Goal: Feedback & Contribution: Submit feedback/report problem

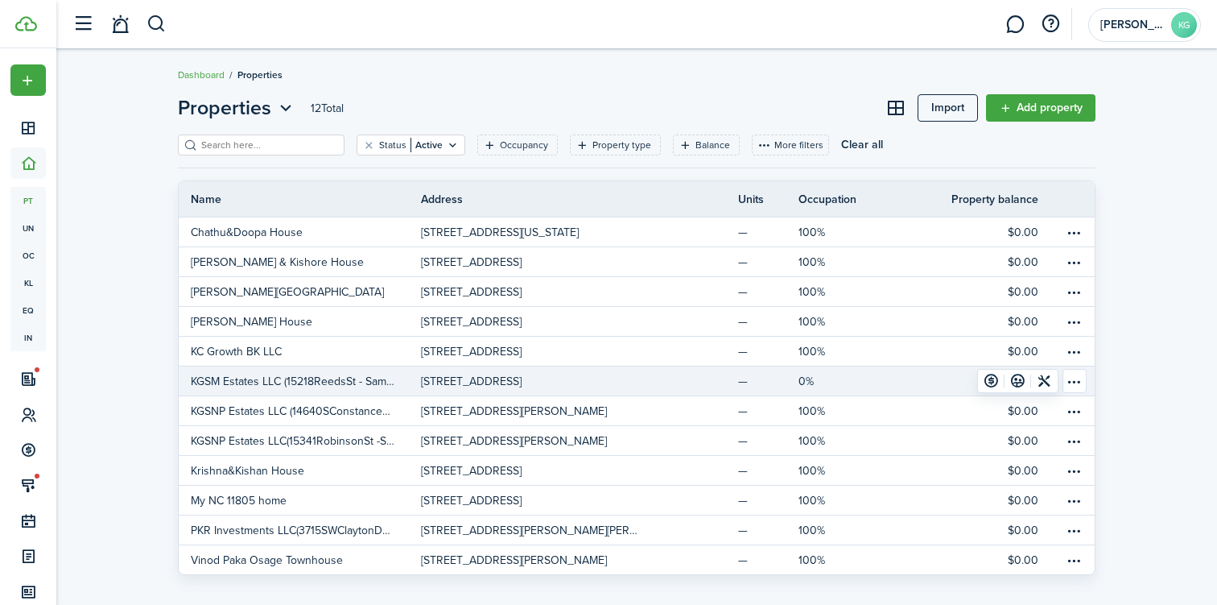
scroll to position [15, 0]
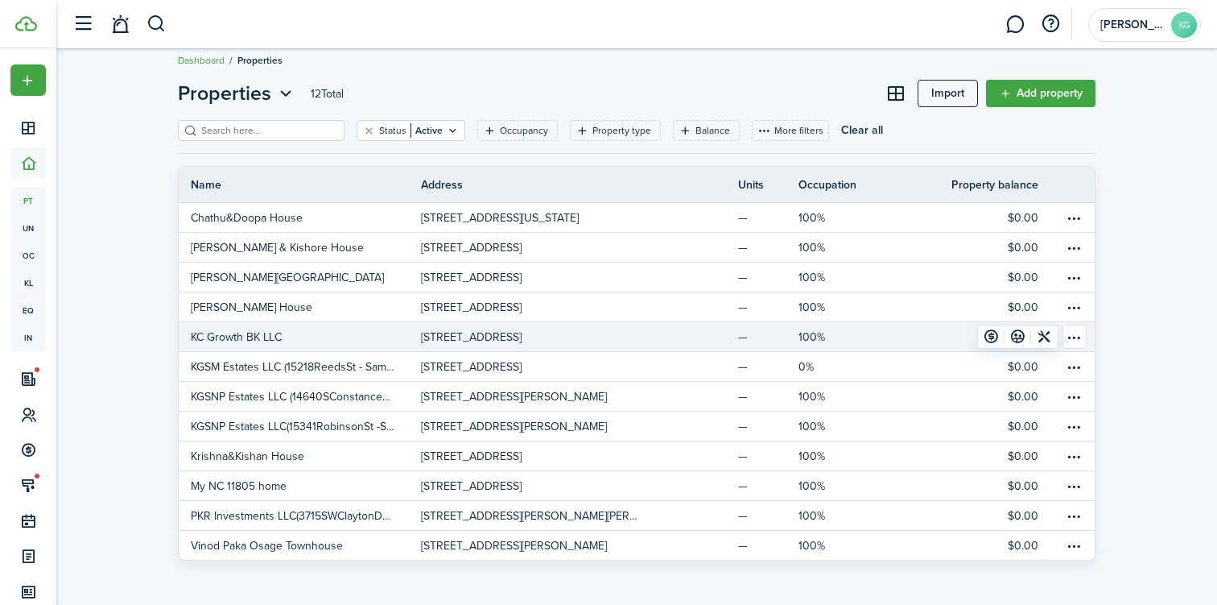
click at [272, 336] on p "KC Growth BK LLC" at bounding box center [236, 336] width 91 height 17
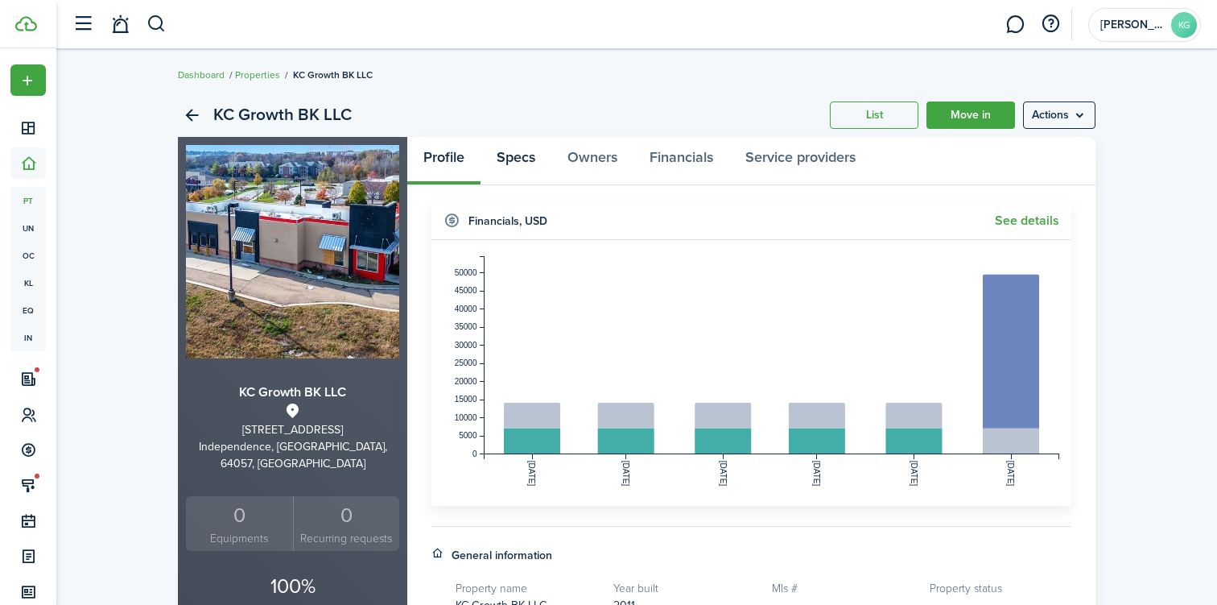
click at [529, 159] on link "Specs" at bounding box center [516, 161] width 71 height 48
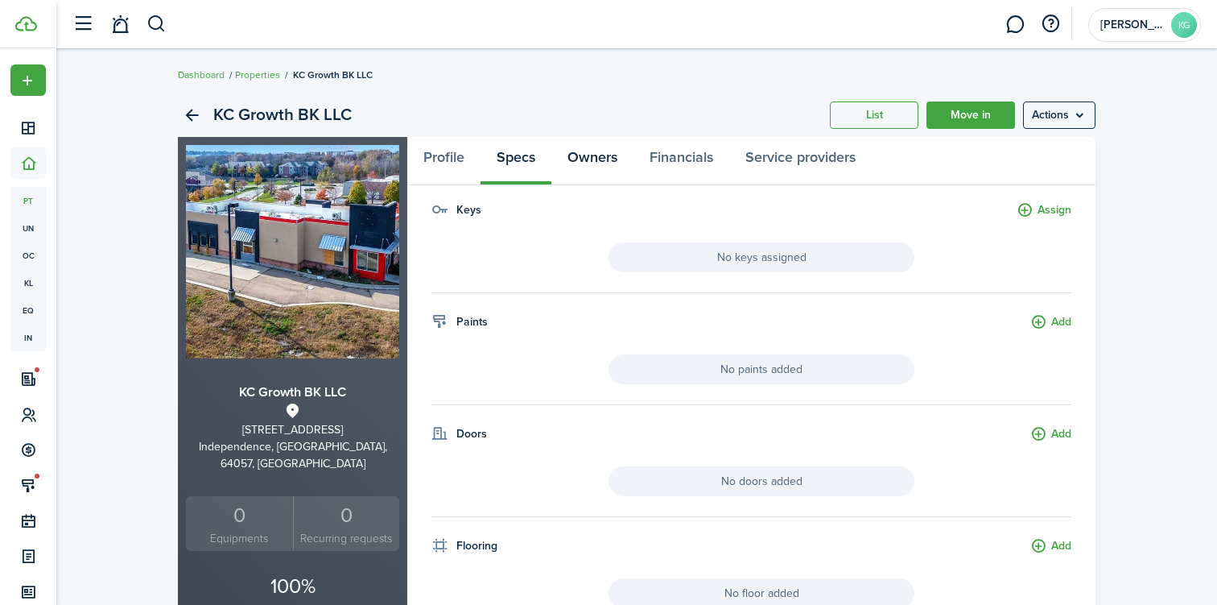
click at [605, 163] on link "Owners" at bounding box center [592, 161] width 82 height 48
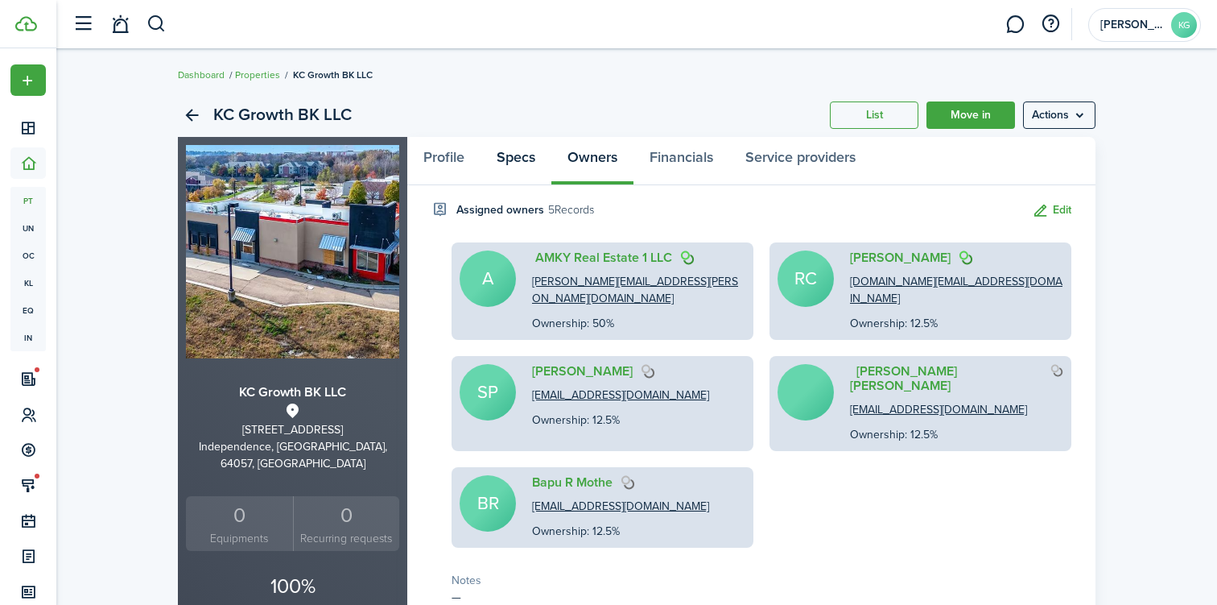
click at [513, 154] on link "Specs" at bounding box center [516, 161] width 71 height 48
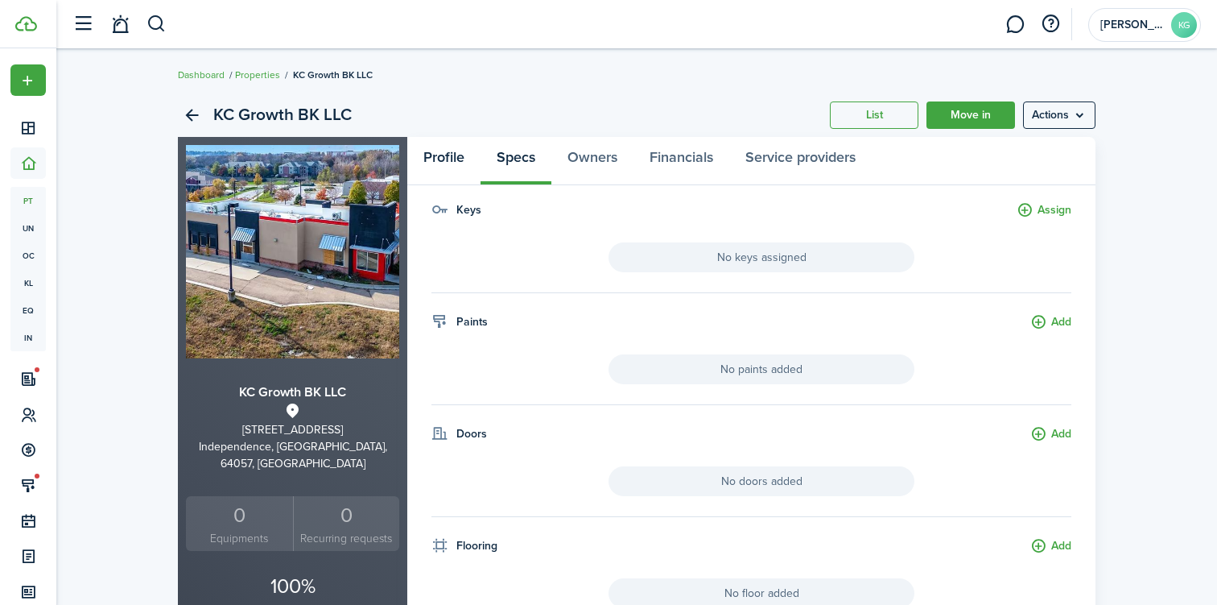
click at [452, 162] on link "Profile" at bounding box center [443, 161] width 73 height 48
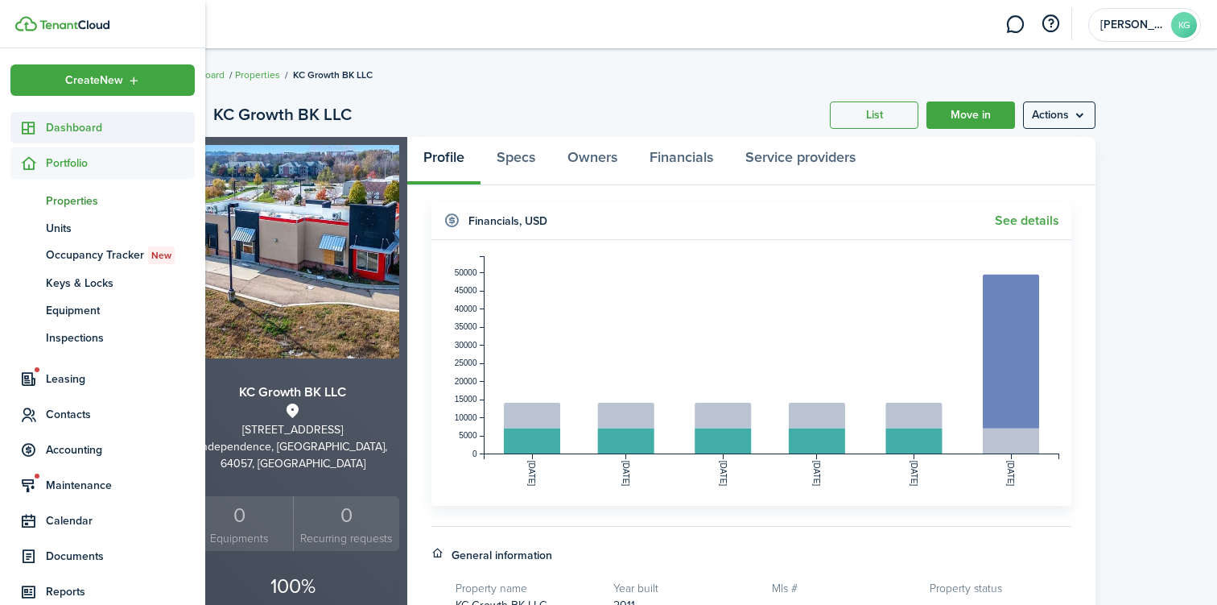
click at [52, 124] on span "Dashboard" at bounding box center [120, 127] width 149 height 17
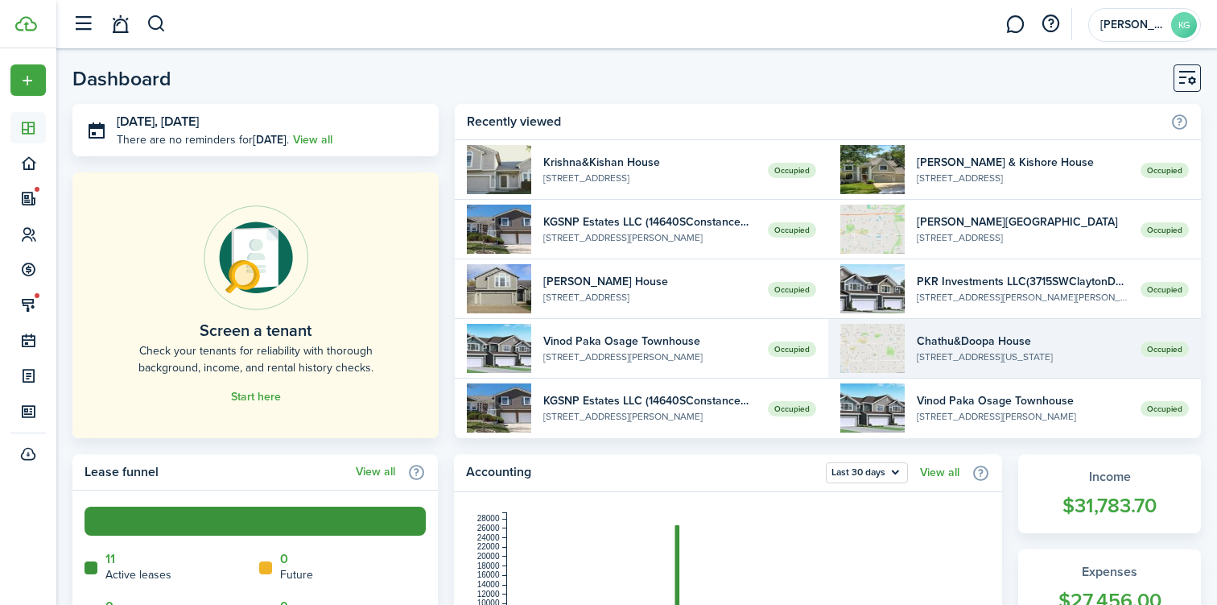
click at [969, 359] on widget-list-item-description "[STREET_ADDRESS][US_STATE]" at bounding box center [1023, 356] width 212 height 14
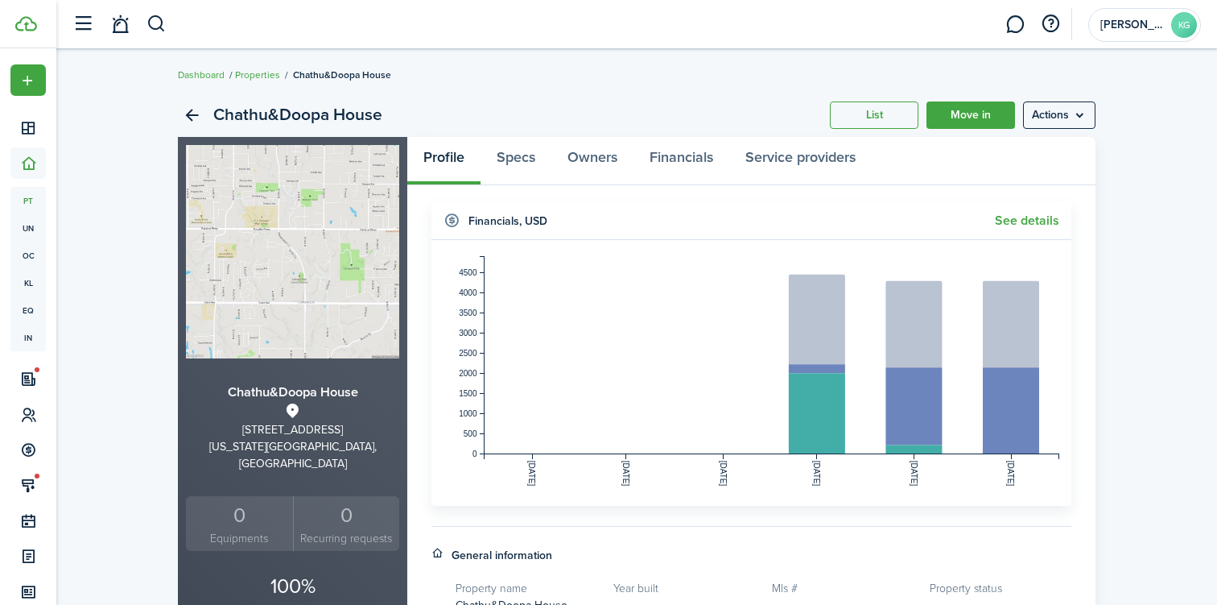
drag, startPoint x: 244, startPoint y: 429, endPoint x: 359, endPoint y: 429, distance: 115.1
click at [359, 429] on div "[STREET_ADDRESS]" at bounding box center [292, 429] width 213 height 17
copy div "[STREET_ADDRESS]"
click at [1059, 122] on menu-btn "Actions" at bounding box center [1059, 114] width 72 height 27
click at [1002, 153] on link "Edit property" at bounding box center [1025, 150] width 141 height 27
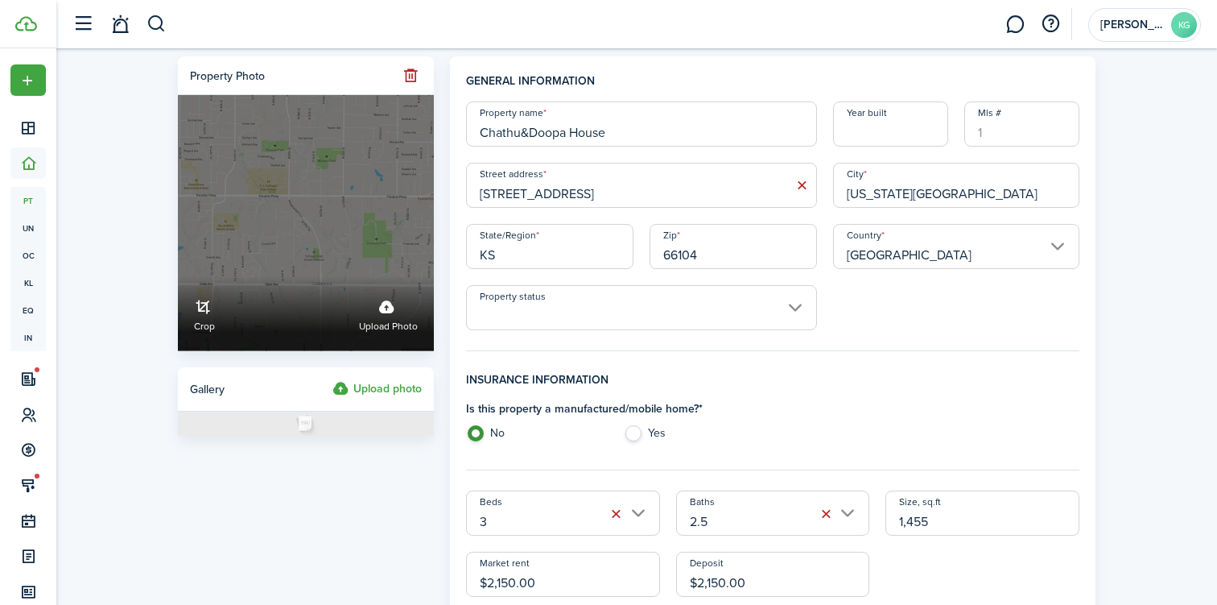
click at [400, 310] on label "Upload photo" at bounding box center [388, 313] width 59 height 43
click at [178, 276] on input "Crop Upload photo" at bounding box center [178, 276] width 0 height 0
click at [382, 319] on label "Upload photo" at bounding box center [388, 313] width 59 height 43
click at [178, 276] on input "Crop Upload photo" at bounding box center [178, 276] width 0 height 0
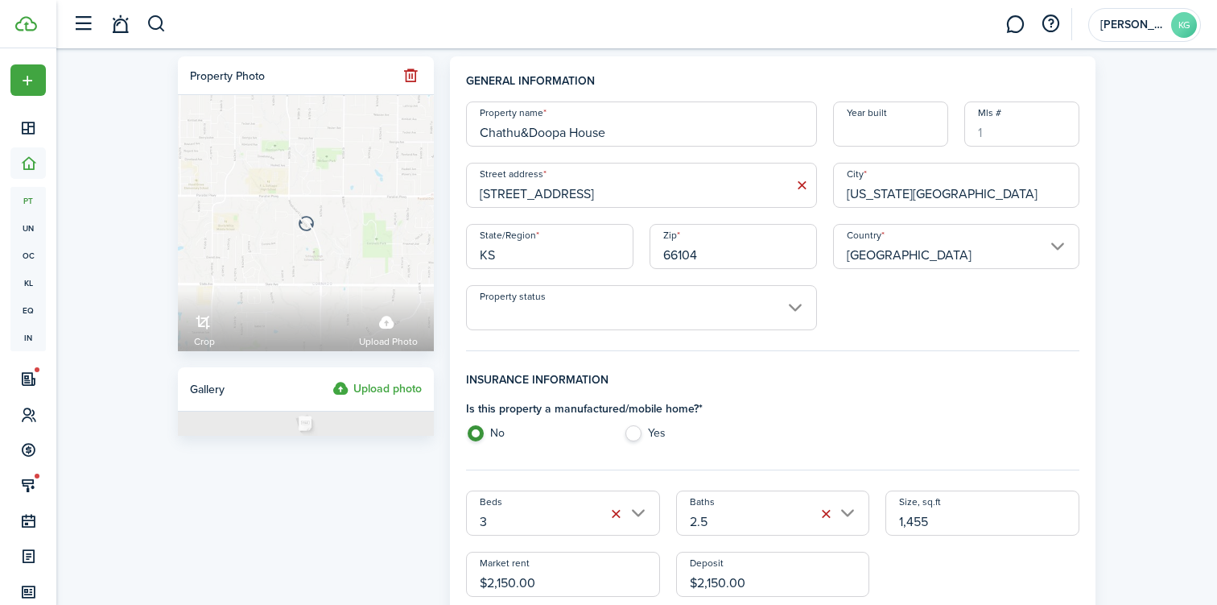
scroll to position [1108, 0]
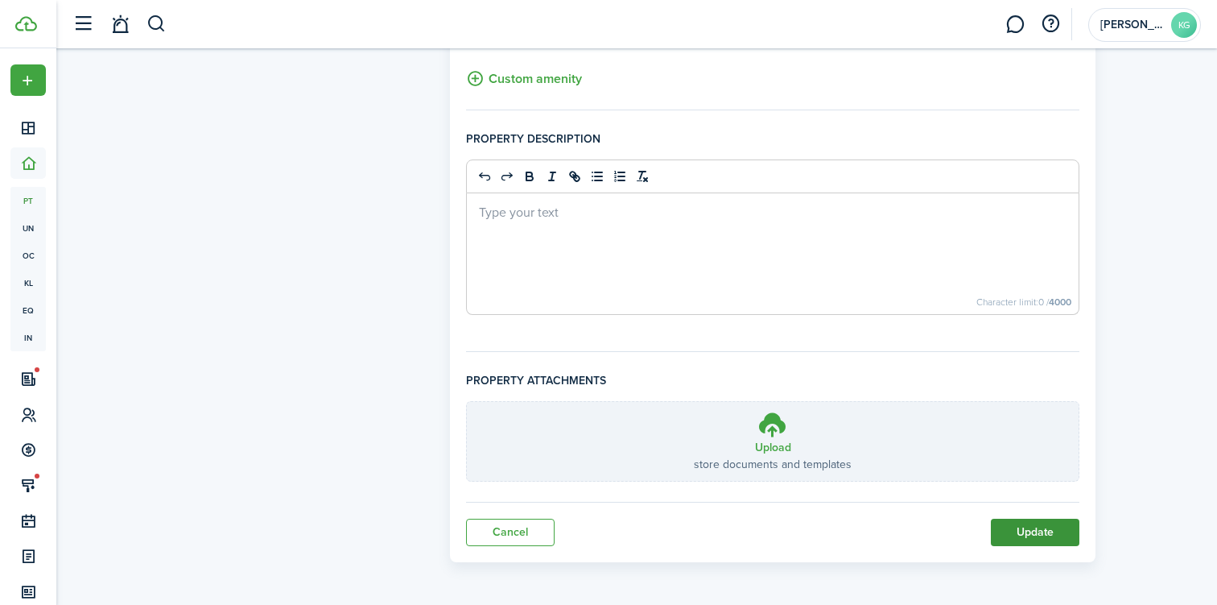
click at [1018, 527] on button "Update" at bounding box center [1035, 531] width 89 height 27
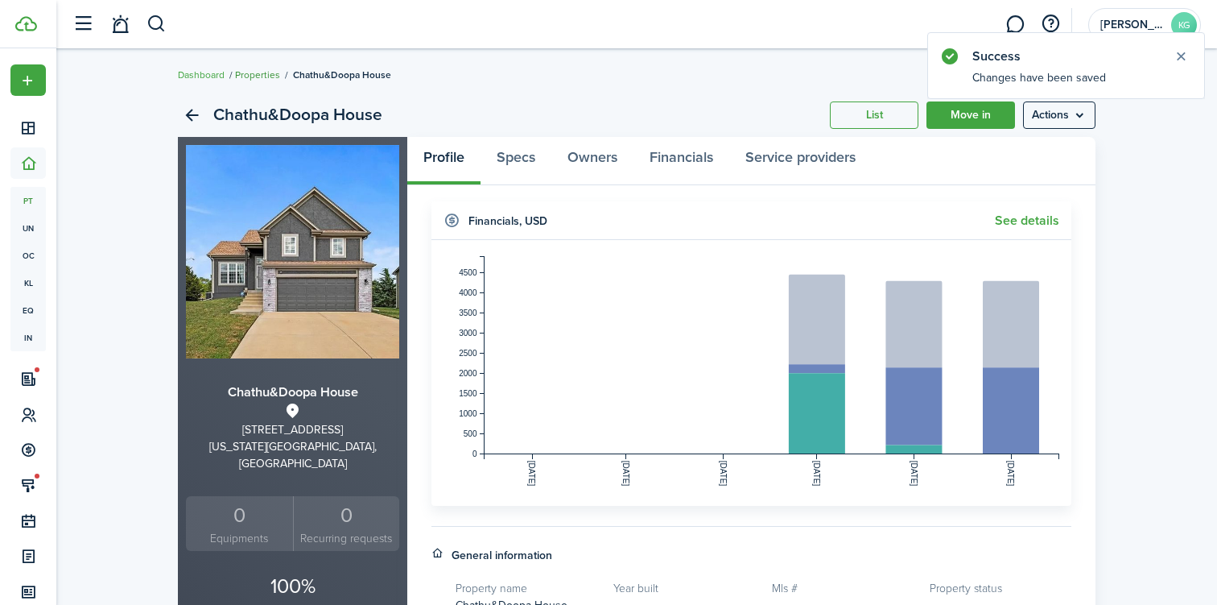
click at [244, 76] on link "Properties" at bounding box center [257, 75] width 45 height 14
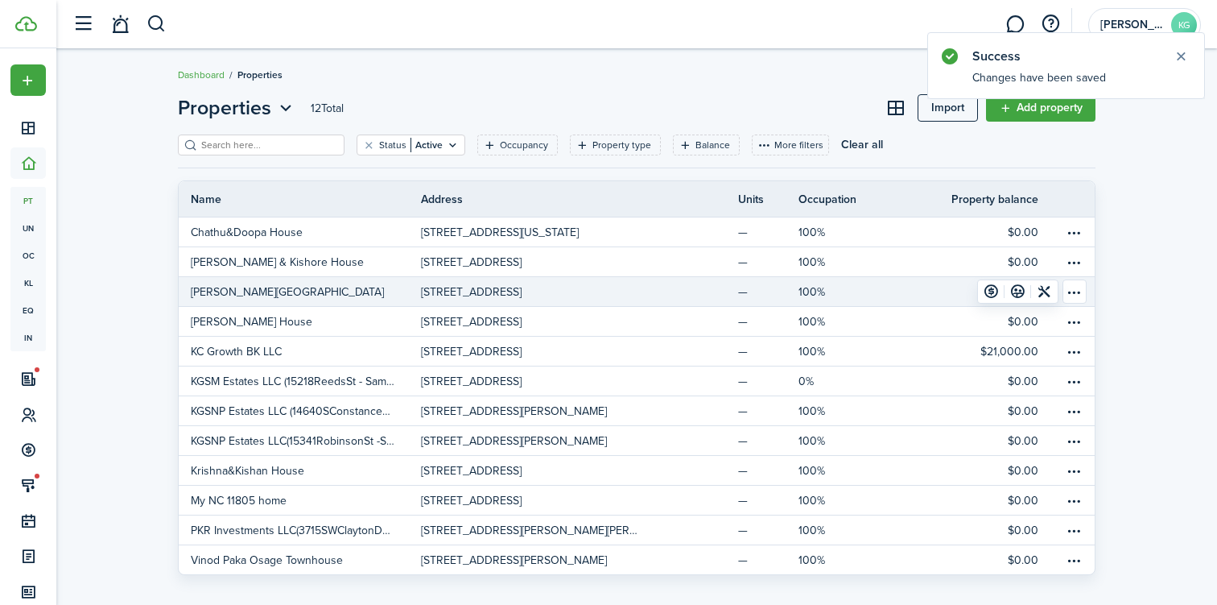
click at [282, 293] on link "[PERSON_NAME][GEOGRAPHIC_DATA]" at bounding box center [300, 291] width 242 height 29
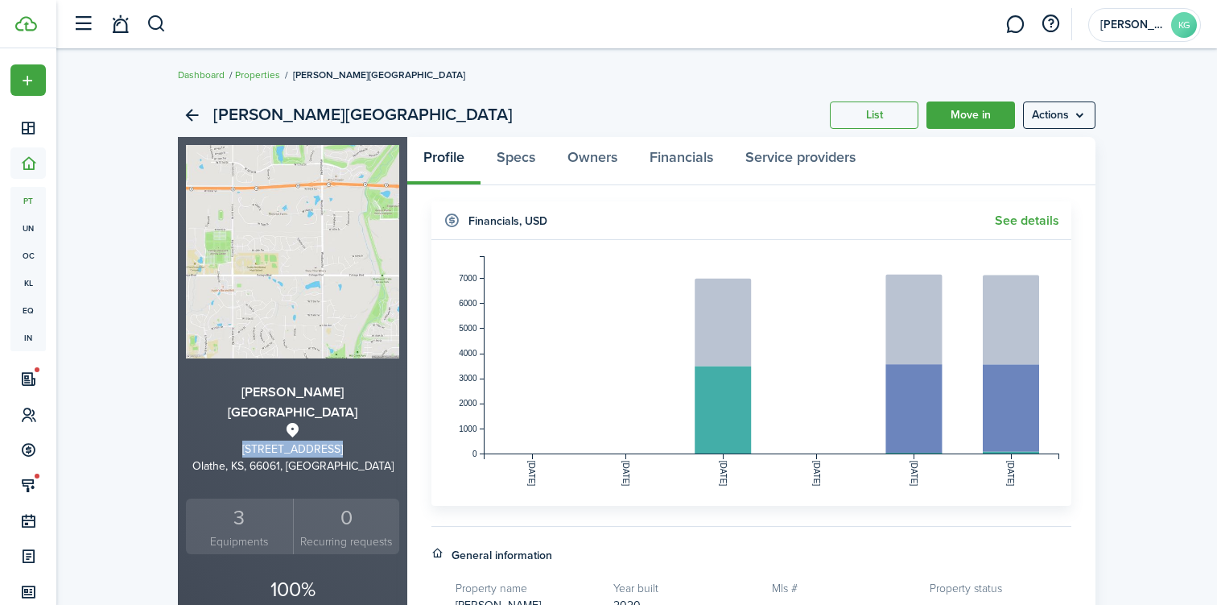
drag, startPoint x: 251, startPoint y: 427, endPoint x: 341, endPoint y: 427, distance: 89.4
click at [341, 440] on div "[STREET_ADDRESS]" at bounding box center [292, 448] width 213 height 17
copy div "[STREET_ADDRESS]"
click at [1054, 117] on menu-btn "Actions" at bounding box center [1059, 114] width 72 height 27
click at [1024, 143] on link "Edit property" at bounding box center [1025, 150] width 141 height 27
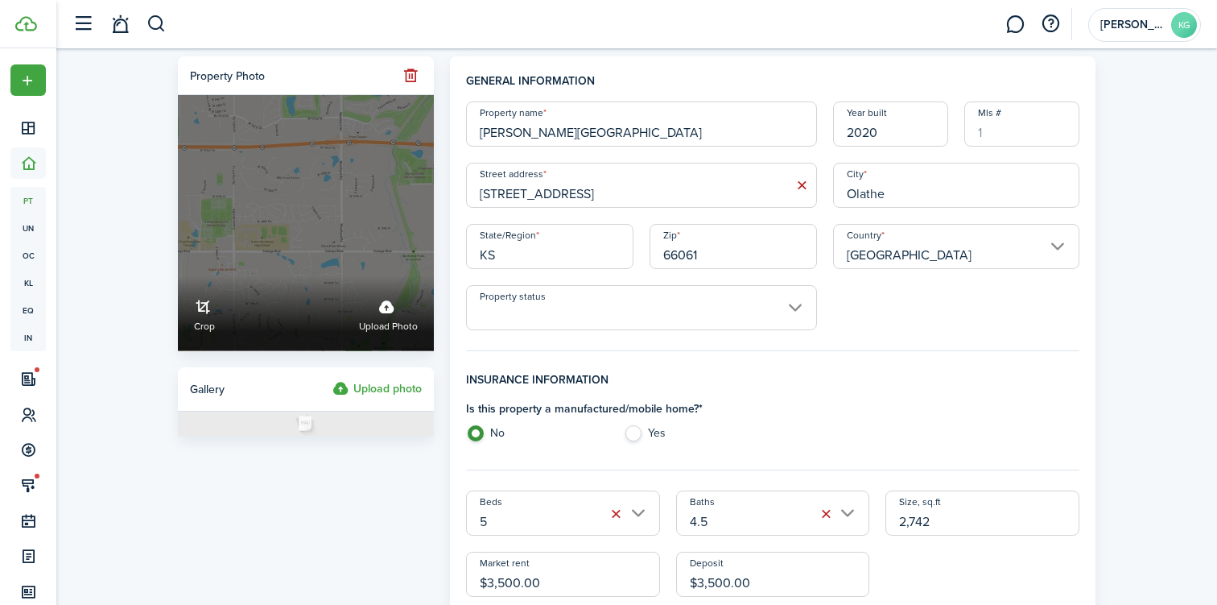
click at [393, 328] on span "Upload photo" at bounding box center [388, 327] width 59 height 16
click at [178, 276] on input "Crop Upload photo" at bounding box center [178, 276] width 0 height 0
click at [390, 310] on label "Upload photo" at bounding box center [388, 313] width 59 height 43
click at [178, 276] on input "Crop Upload photo" at bounding box center [178, 276] width 0 height 0
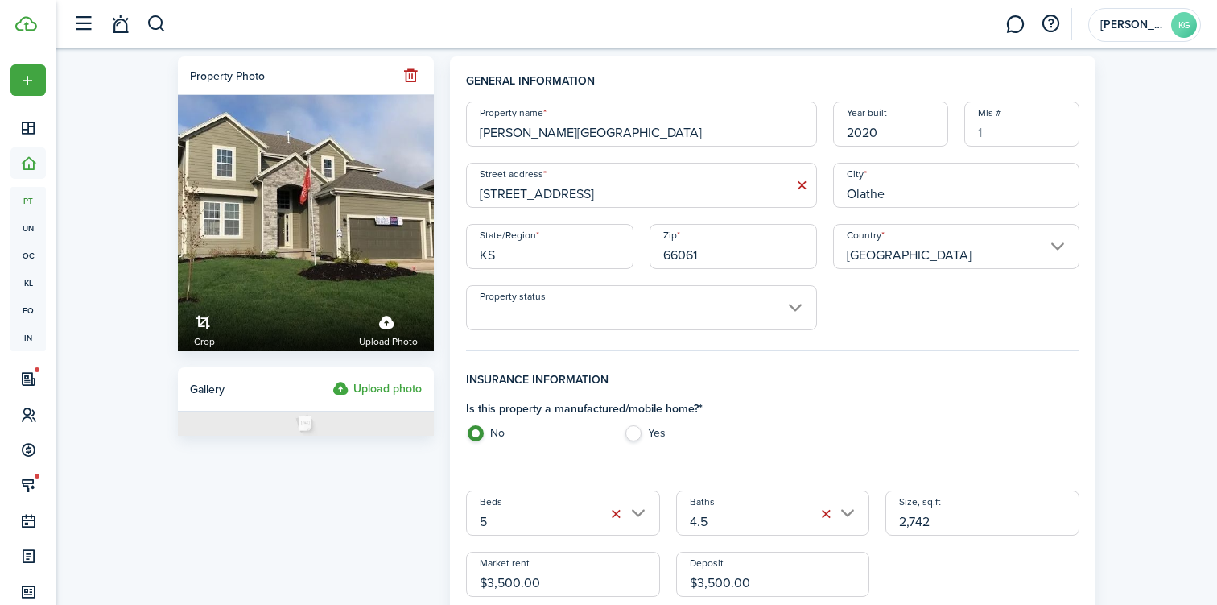
scroll to position [1074, 0]
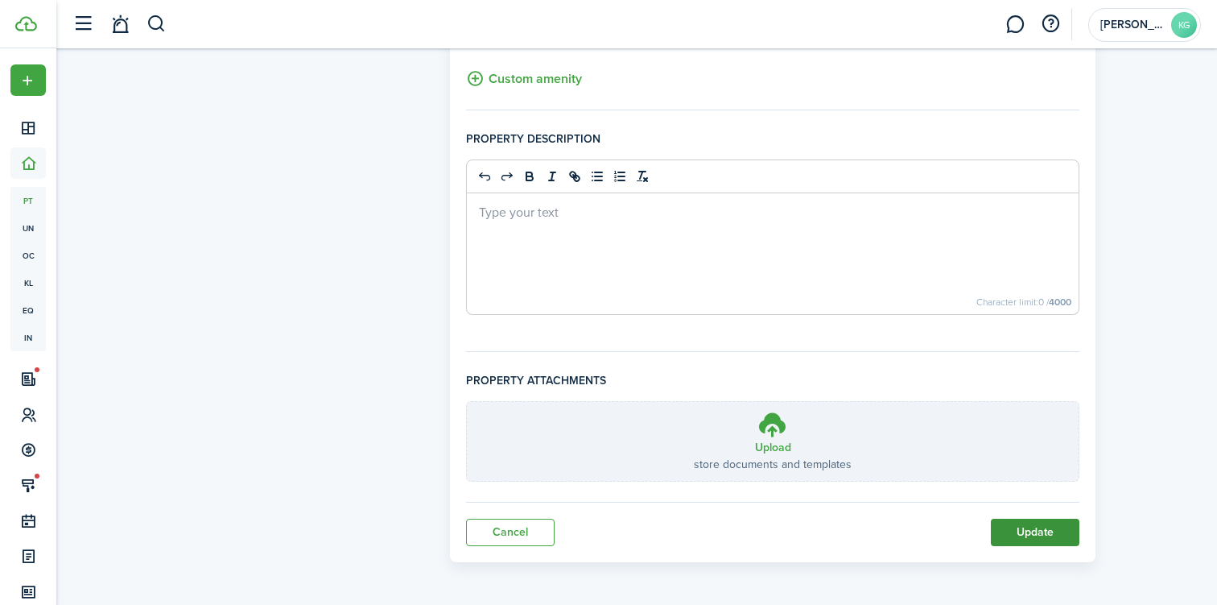
click at [1034, 536] on button "Update" at bounding box center [1035, 531] width 89 height 27
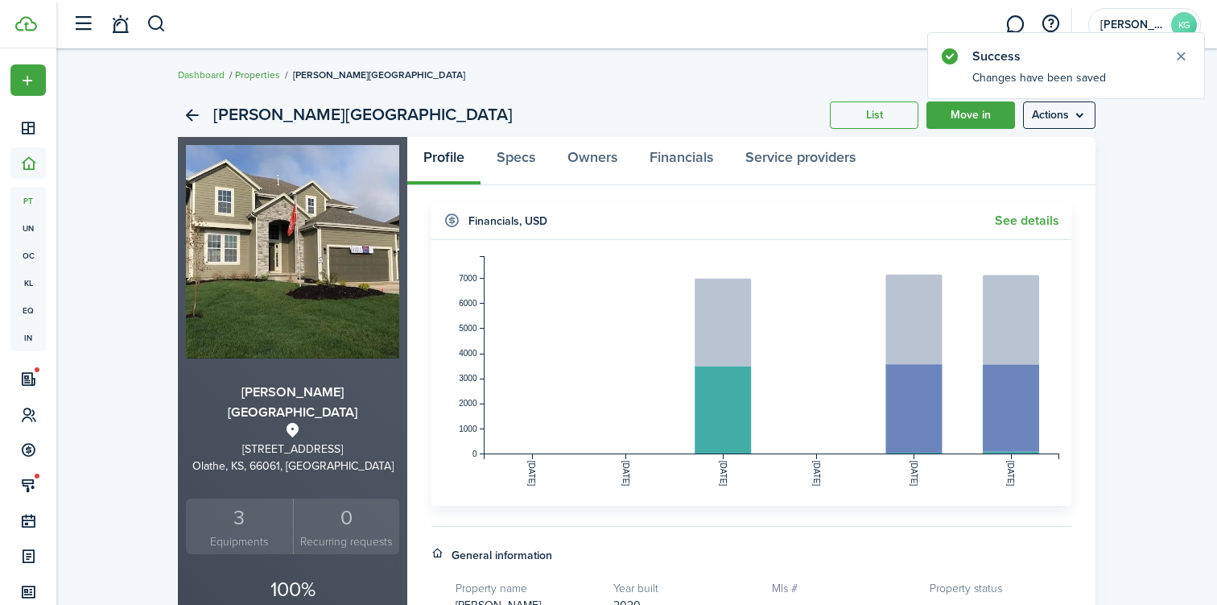
click at [254, 73] on link "Properties" at bounding box center [257, 75] width 45 height 14
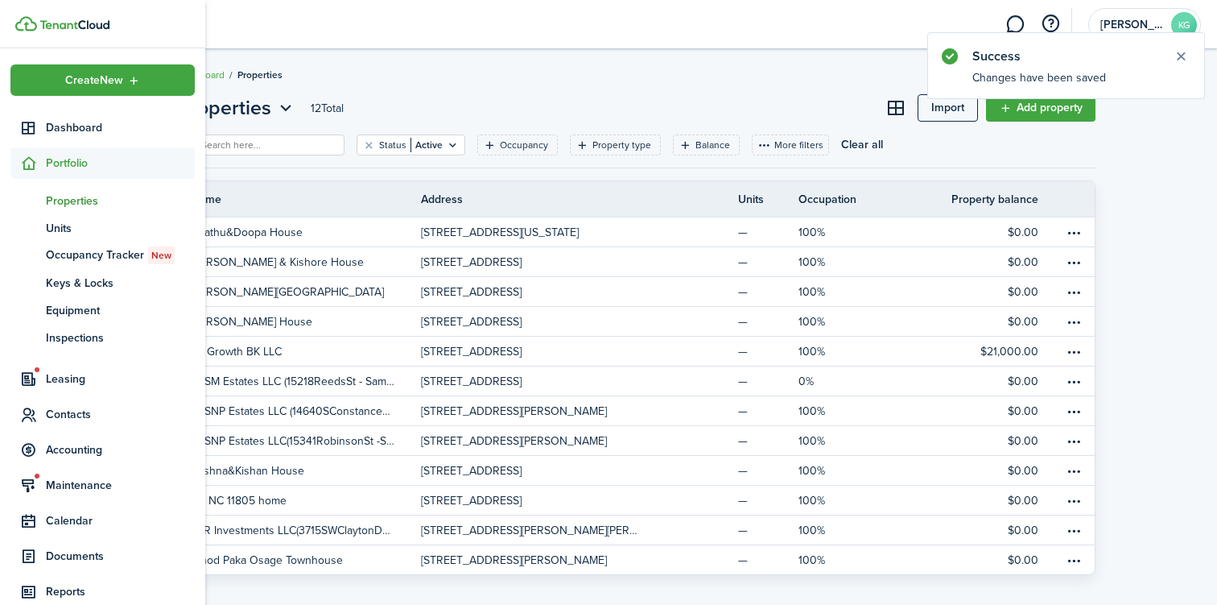
click at [71, 200] on span "Properties" at bounding box center [120, 200] width 149 height 17
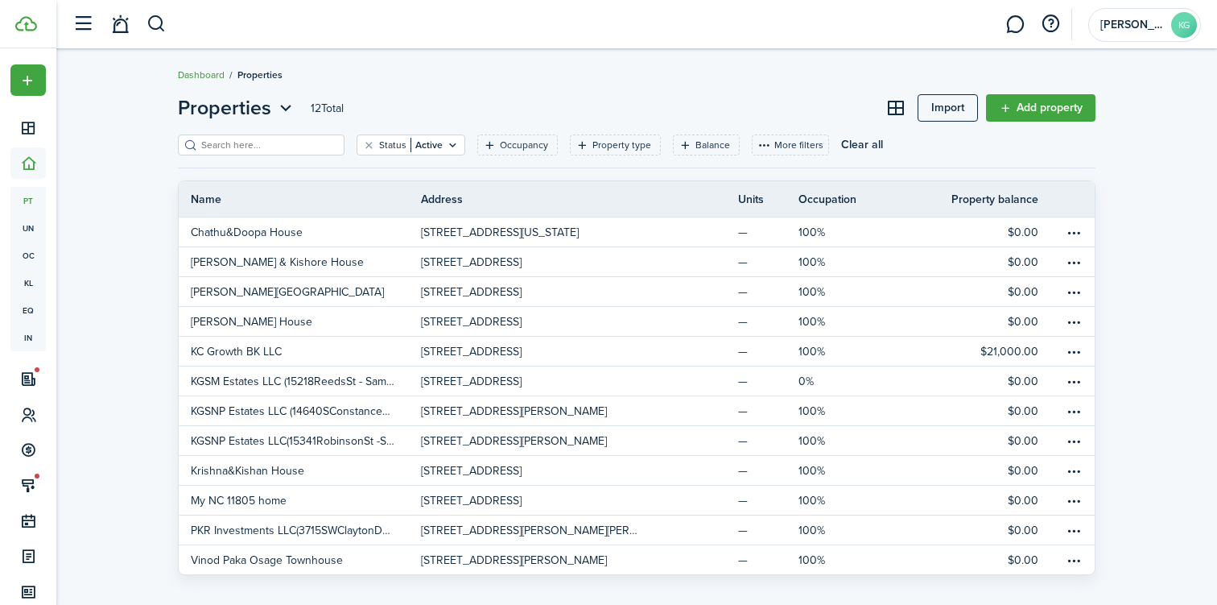
click at [199, 76] on link "Dashboard" at bounding box center [201, 75] width 47 height 14
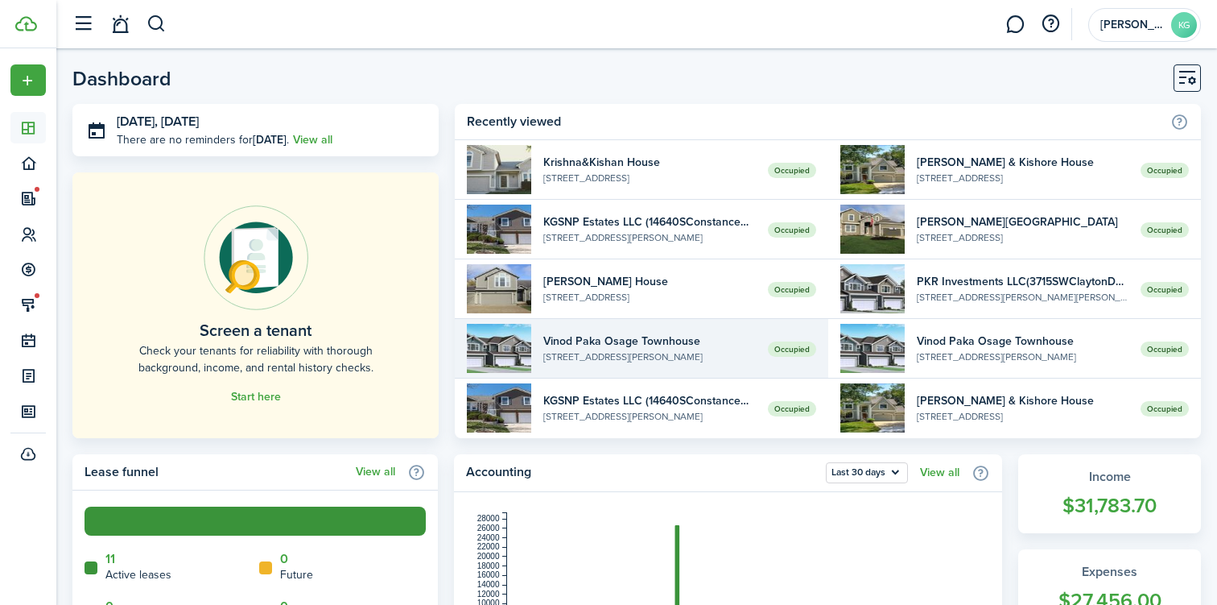
click at [640, 337] on widget-list-item-title "Vinod Paka Osage Townhouse" at bounding box center [649, 340] width 212 height 17
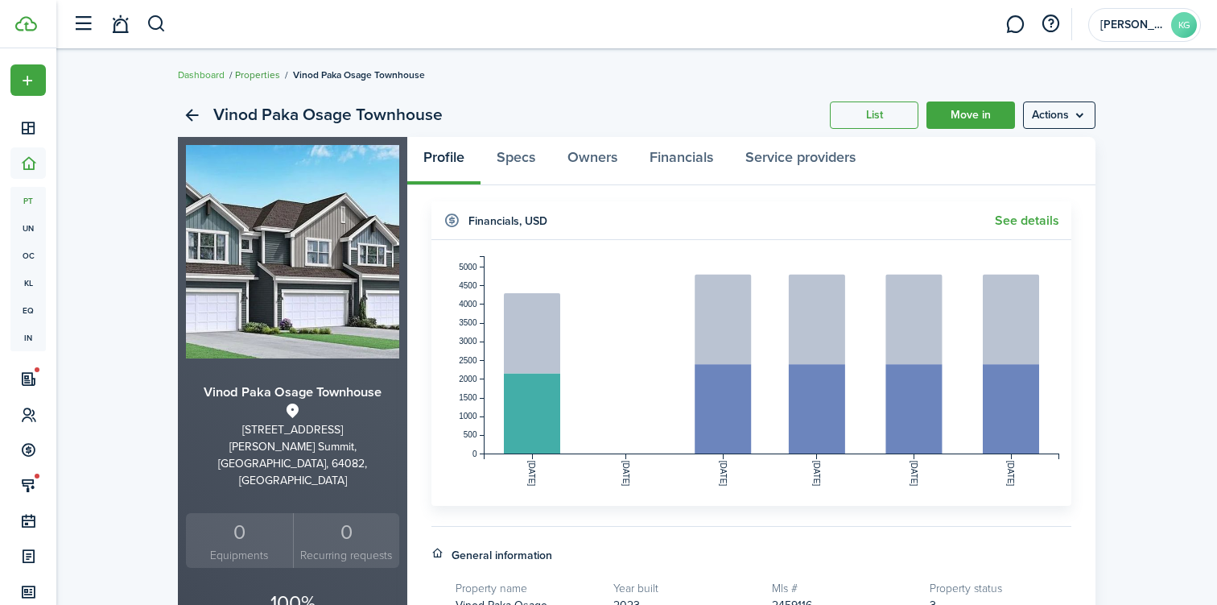
click at [263, 72] on link "Properties" at bounding box center [257, 75] width 45 height 14
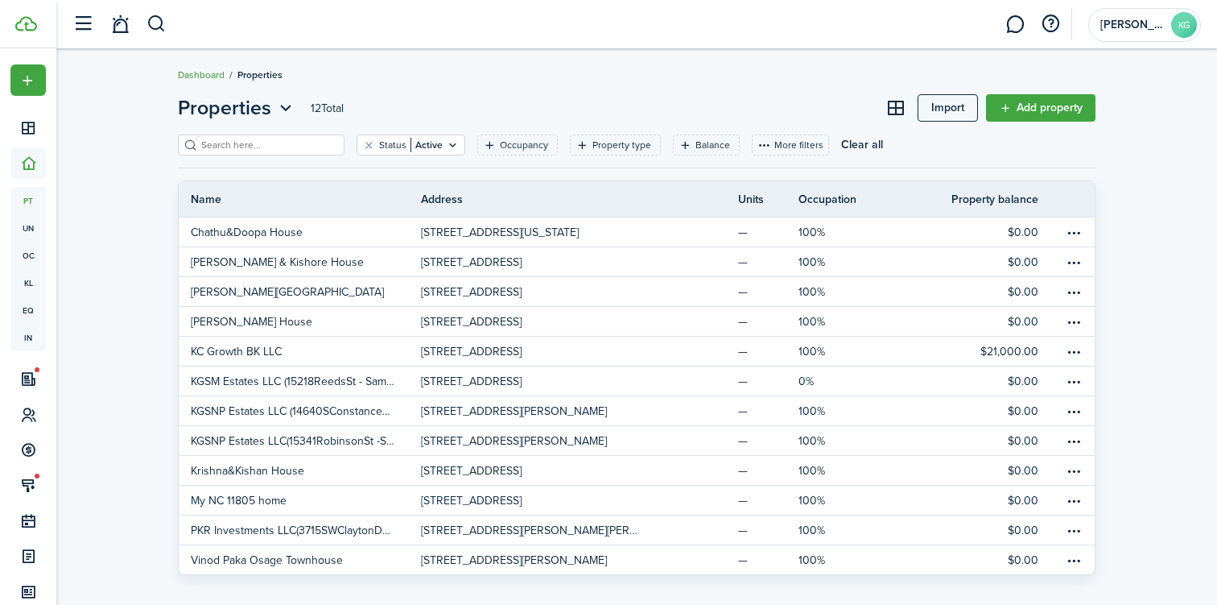
click at [199, 80] on link "Dashboard" at bounding box center [201, 75] width 47 height 14
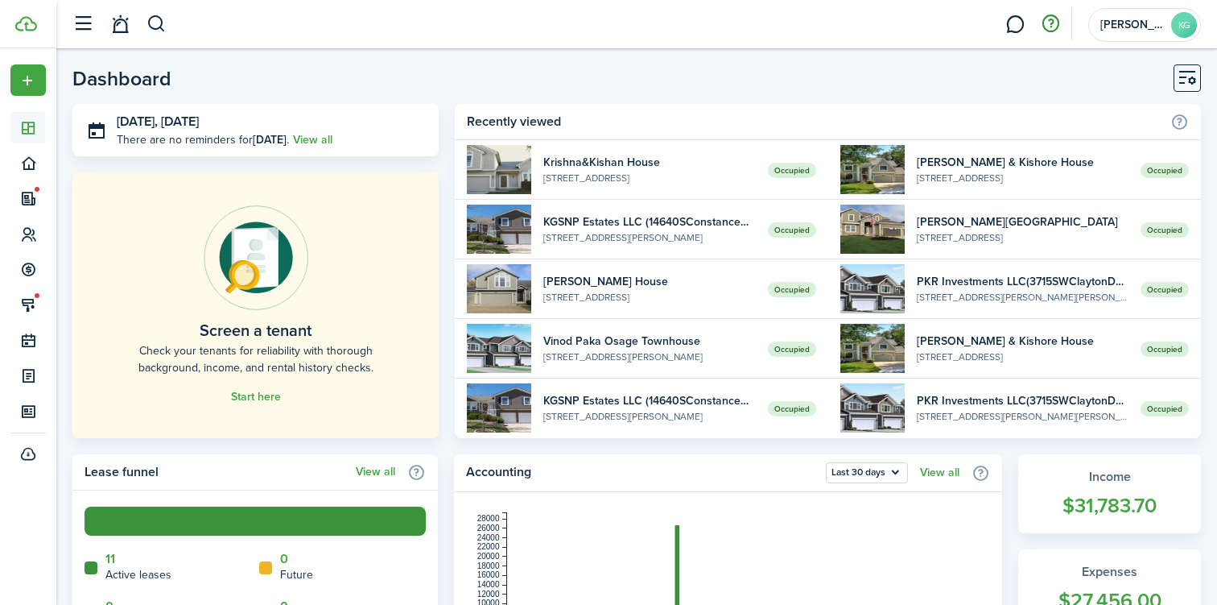
click at [1053, 27] on button "button" at bounding box center [1050, 23] width 27 height 27
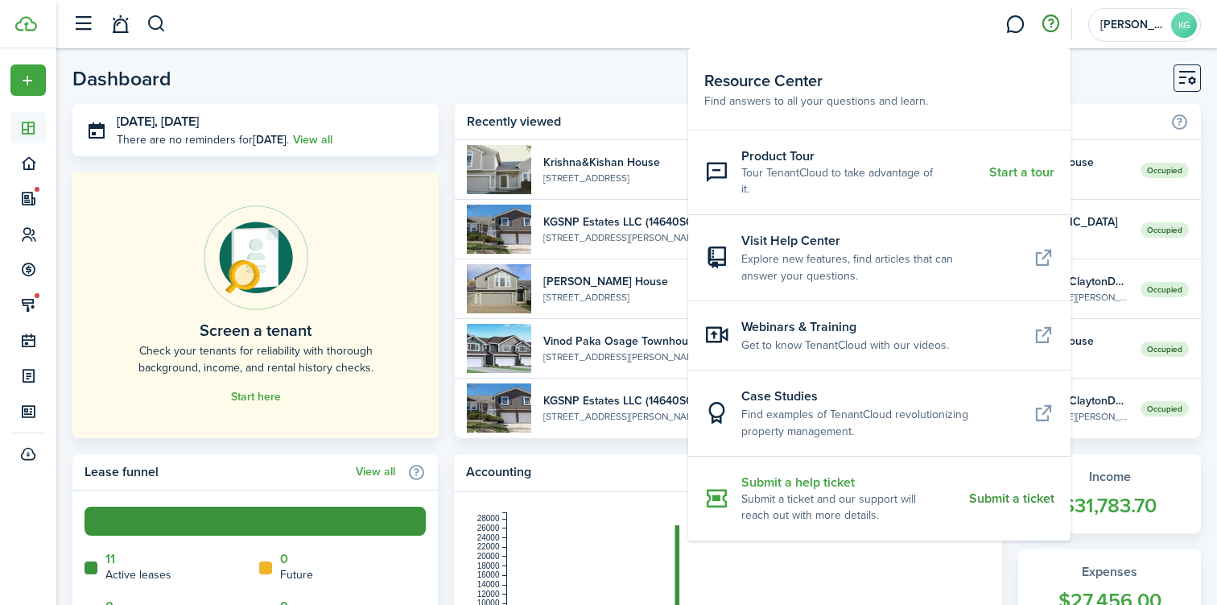
click at [1023, 491] on resource-center-item-link "Submit a ticket" at bounding box center [1011, 498] width 85 height 14
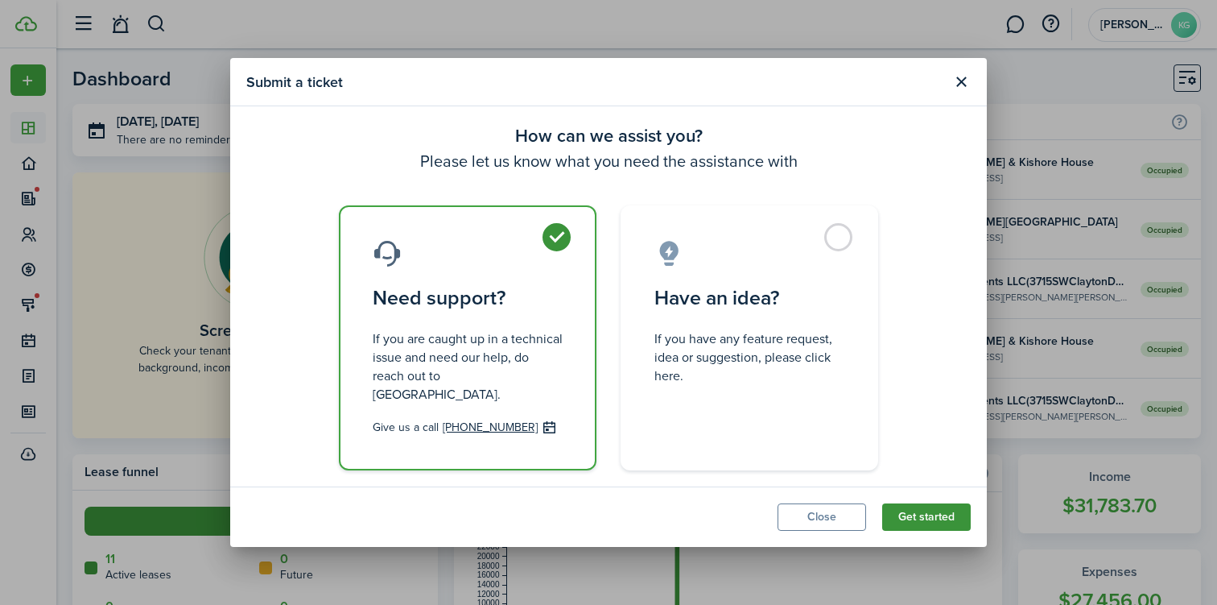
click at [931, 506] on button "Get started" at bounding box center [926, 516] width 89 height 27
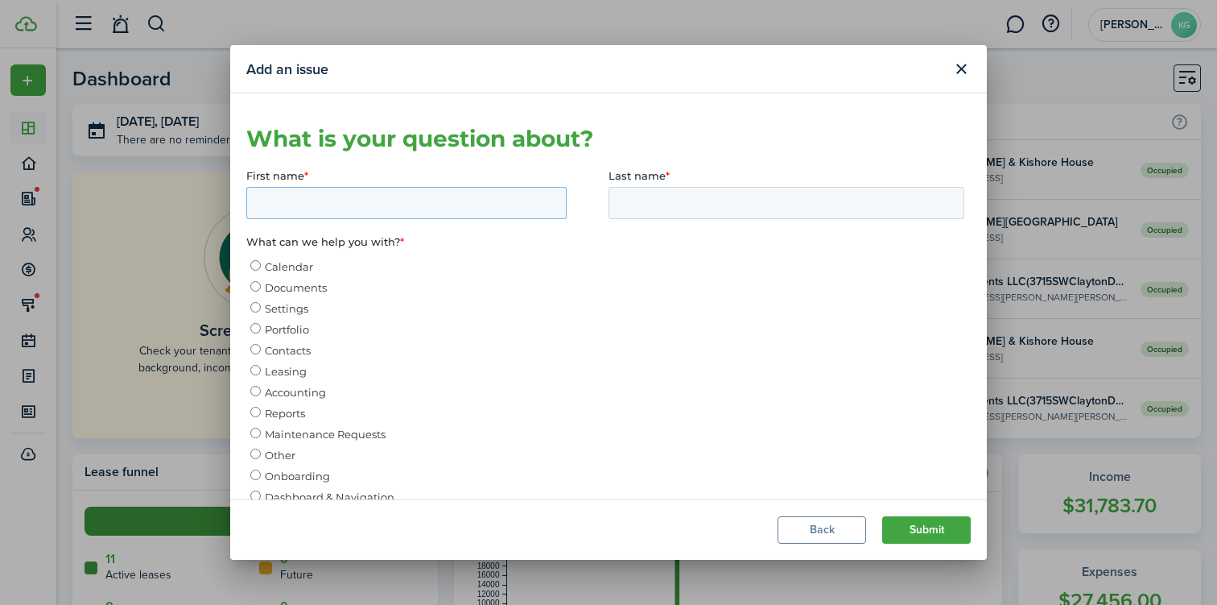
click at [299, 209] on input "First name *" at bounding box center [406, 203] width 320 height 32
type input "[DEMOGRAPHIC_DATA]"
click at [633, 210] on input "Last name *" at bounding box center [787, 203] width 356 height 32
type input "[PERSON_NAME]"
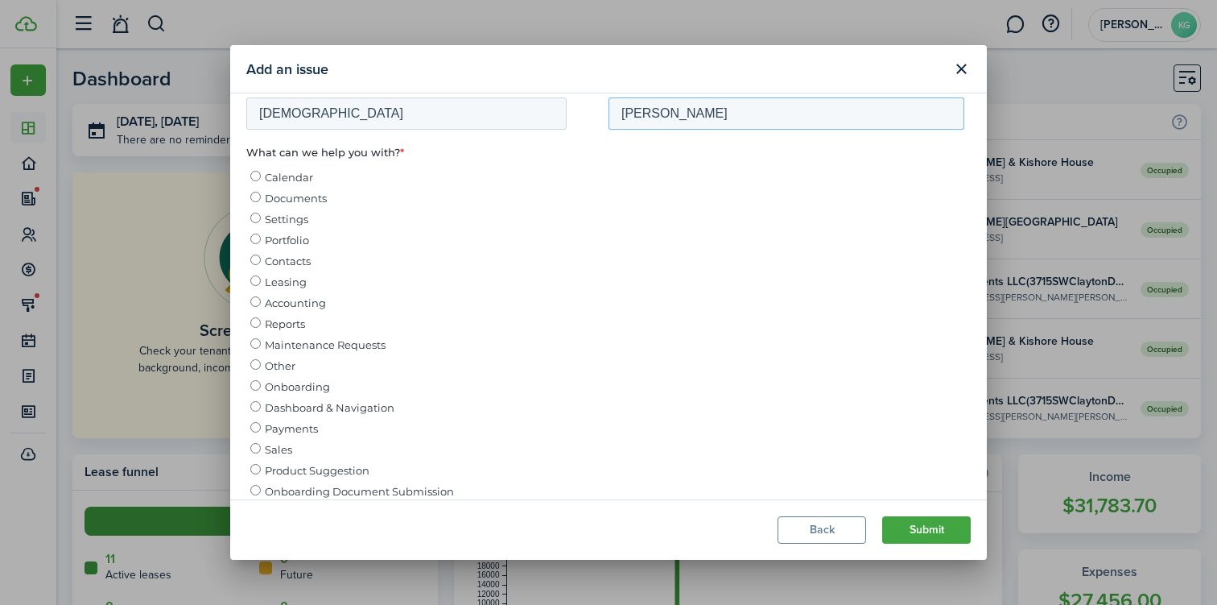
scroll to position [106, 0]
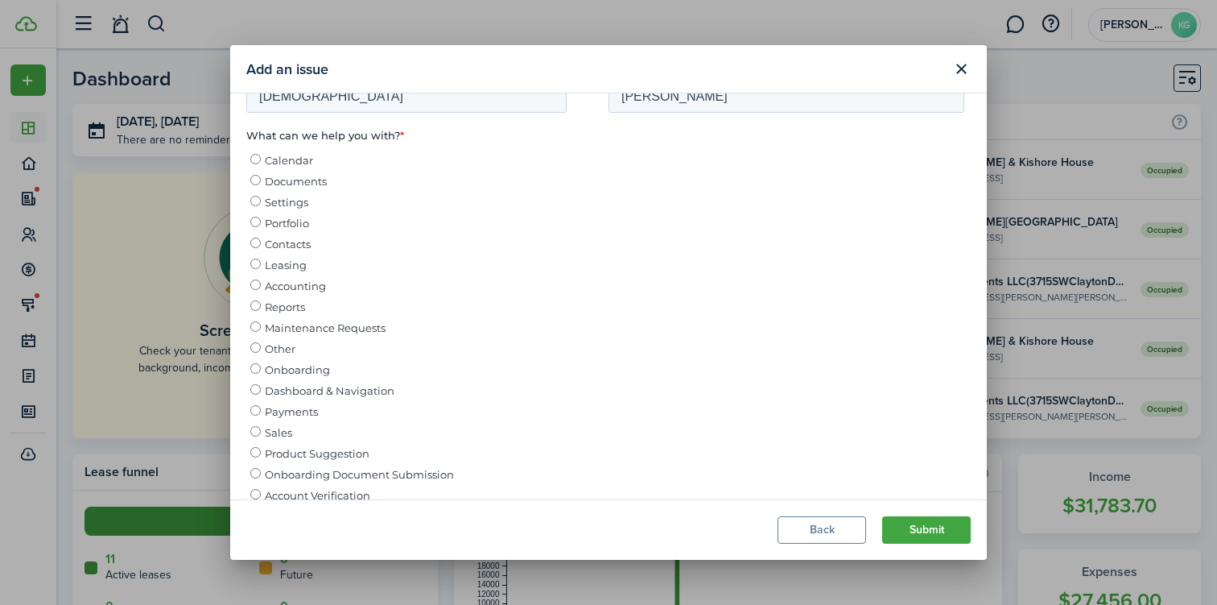
click at [296, 394] on span "Dashboard & Navigation" at bounding box center [330, 390] width 130 height 13
click at [261, 394] on input "Dashboard & Navigation" at bounding box center [255, 389] width 10 height 10
radio input "true"
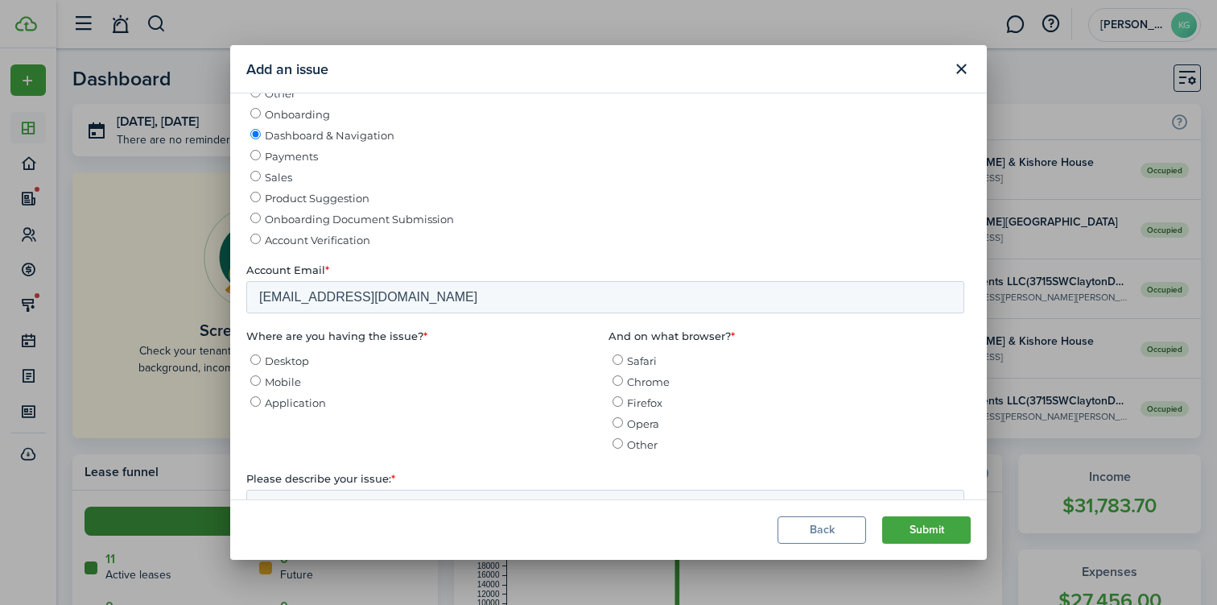
scroll to position [399, 0]
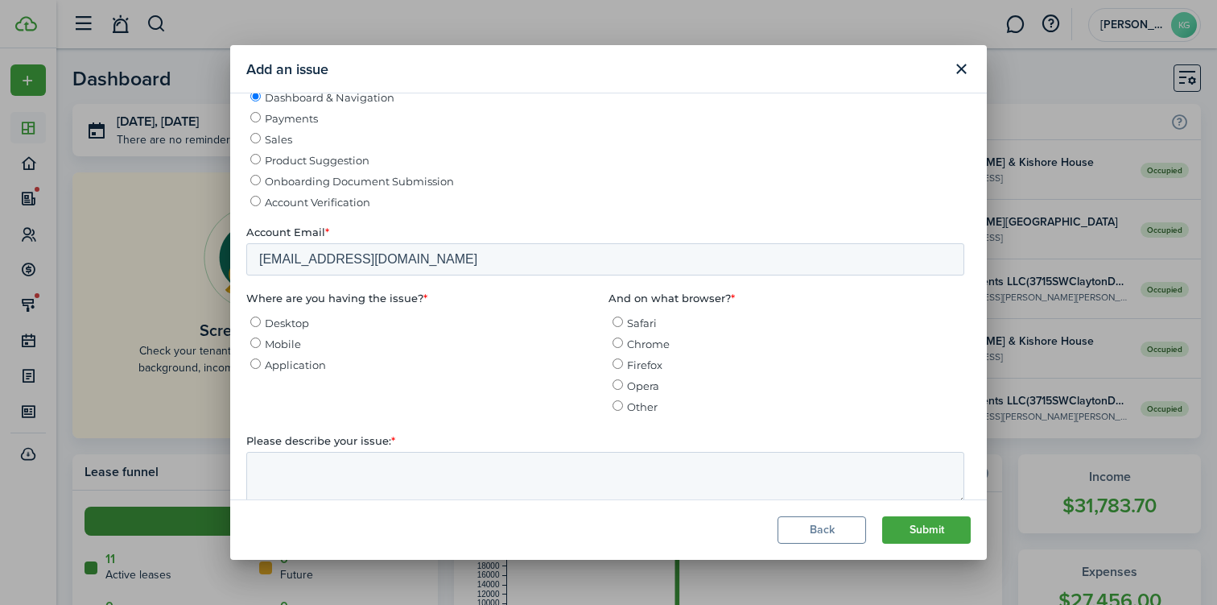
click at [257, 328] on input "Desktop" at bounding box center [255, 322] width 10 height 10
radio input "true"
click at [630, 342] on label "Chrome" at bounding box center [789, 344] width 352 height 16
click at [623, 342] on input "Chrome" at bounding box center [618, 343] width 10 height 10
radio input "true"
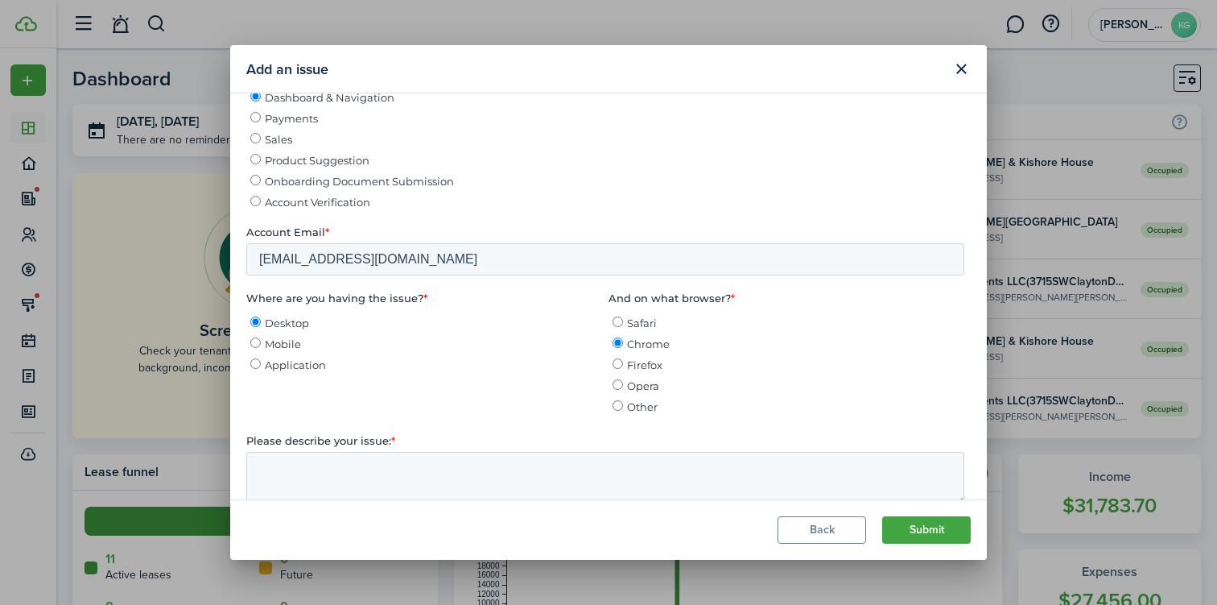
scroll to position [510, 0]
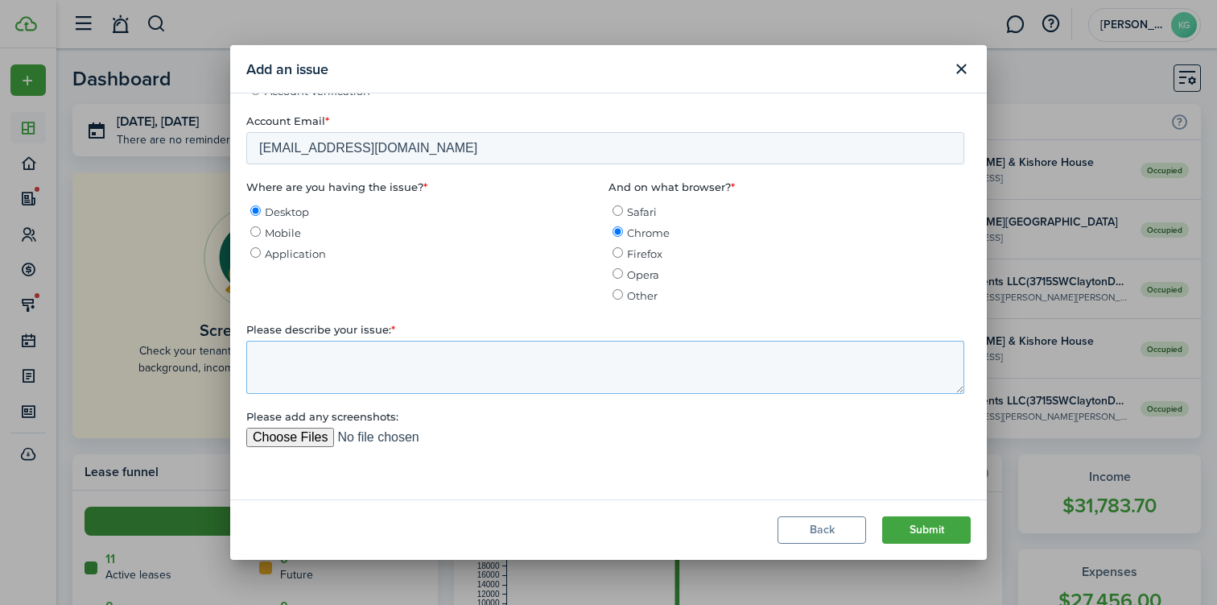
click at [369, 368] on textarea "Please describe your issue: *" at bounding box center [605, 367] width 718 height 53
type textarea "Duplicate properties on Dashboard"
click at [283, 445] on input "Please add any screenshots:" at bounding box center [605, 444] width 718 height 32
type input "C:\fakepath\Screenshot [DATE] 8.13.08 PM.png"
click at [554, 360] on textarea "Duplicate properties on Dashboard" at bounding box center [605, 367] width 718 height 53
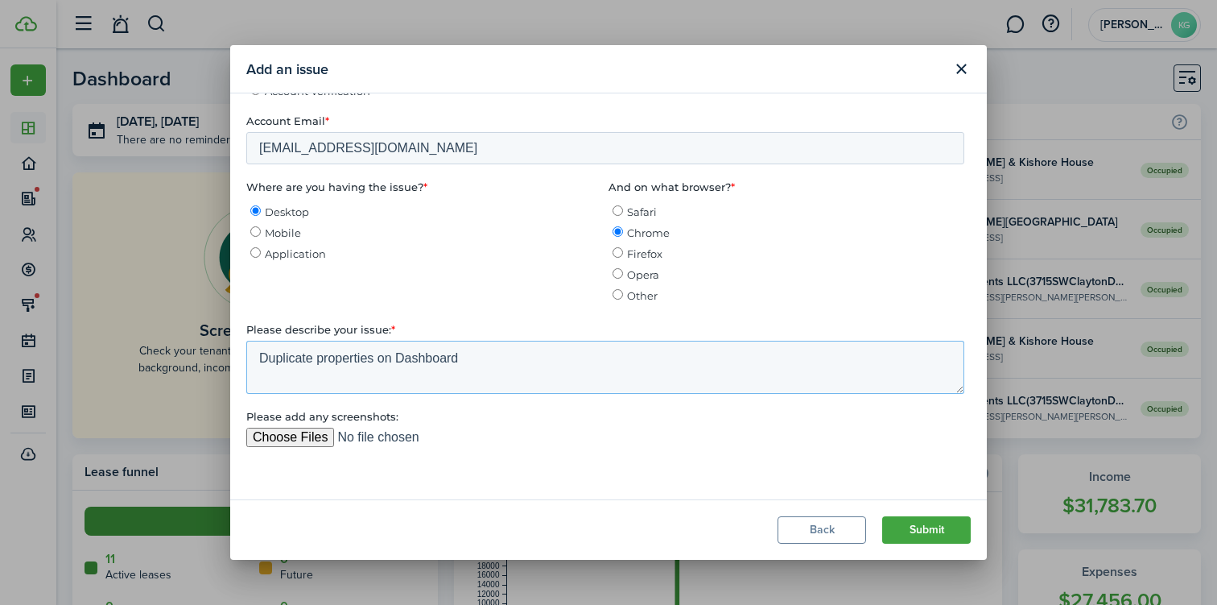
click at [398, 372] on textarea "Duplicate properties on Dashboard" at bounding box center [605, 367] width 718 height 53
click at [472, 368] on textarea "Duplicate properties on Dashboard" at bounding box center [605, 367] width 718 height 53
type textarea "Duplicate properties on Dashboard screen. Example, PKR Investments"
click at [918, 530] on button "Submit" at bounding box center [926, 529] width 89 height 27
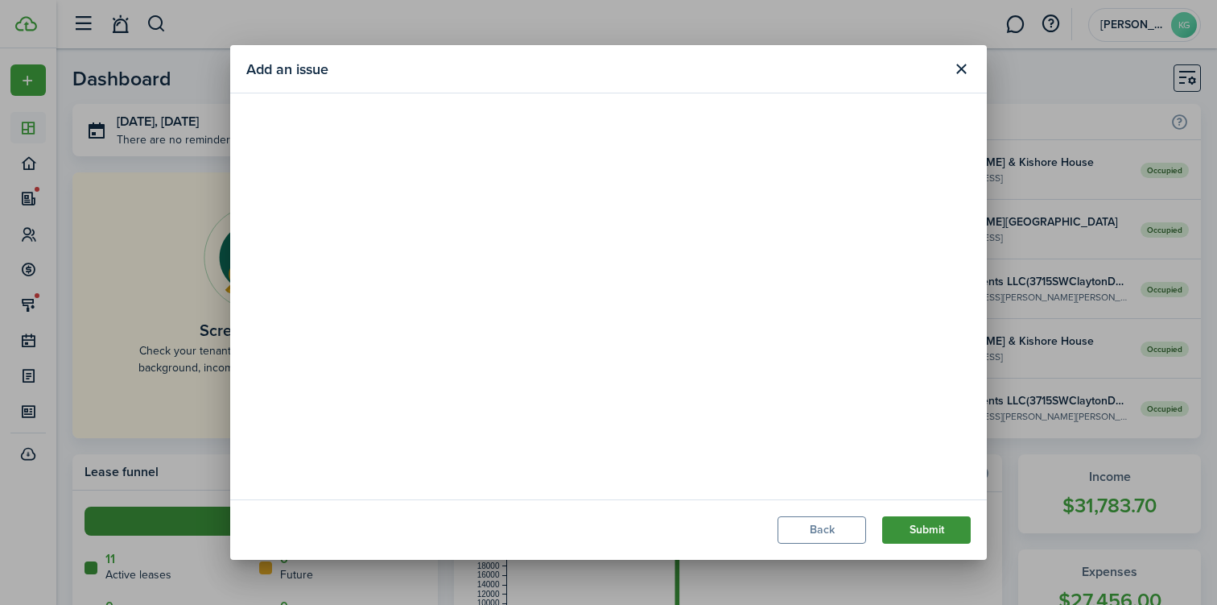
scroll to position [0, 0]
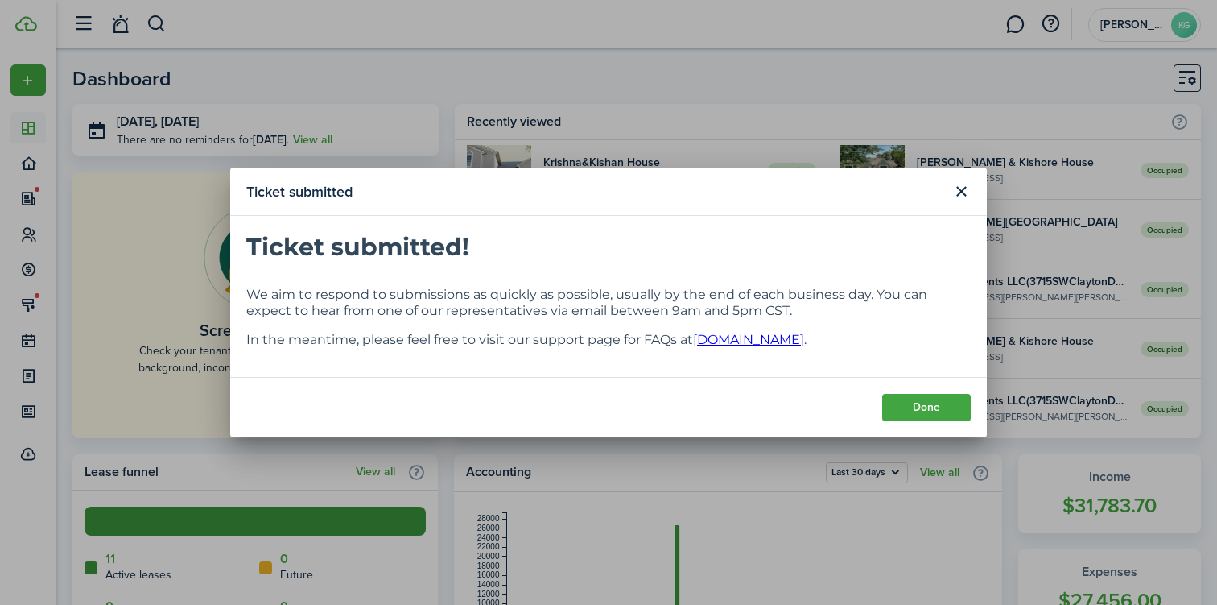
click at [929, 422] on modal-footer "Done" at bounding box center [608, 407] width 757 height 60
click at [928, 407] on button "Done" at bounding box center [926, 407] width 89 height 27
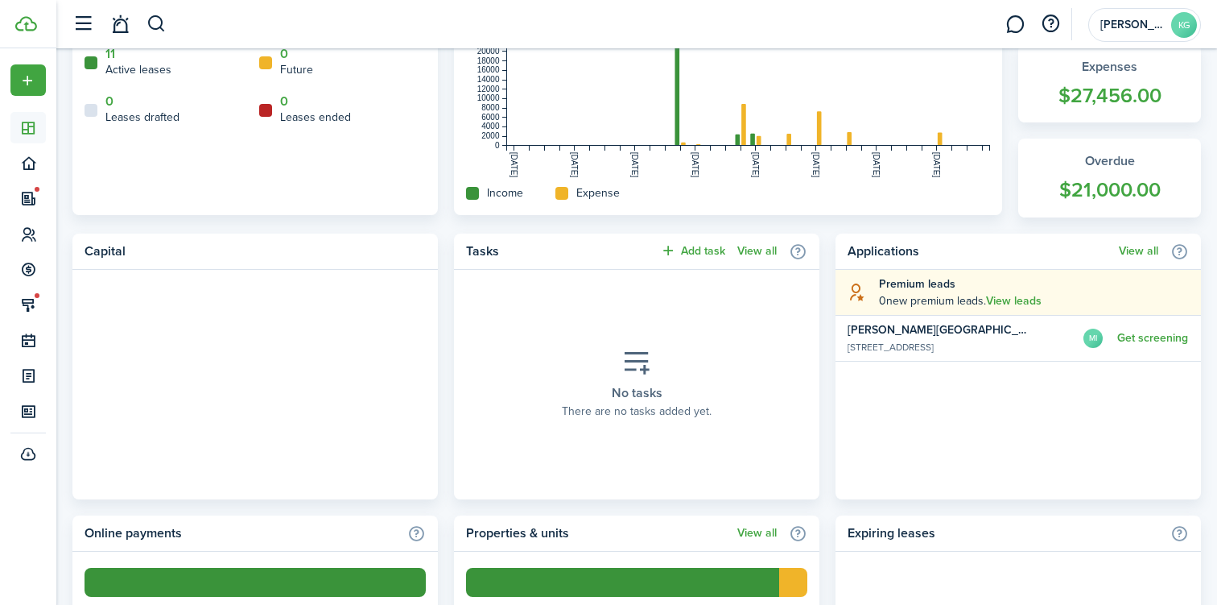
scroll to position [506, 0]
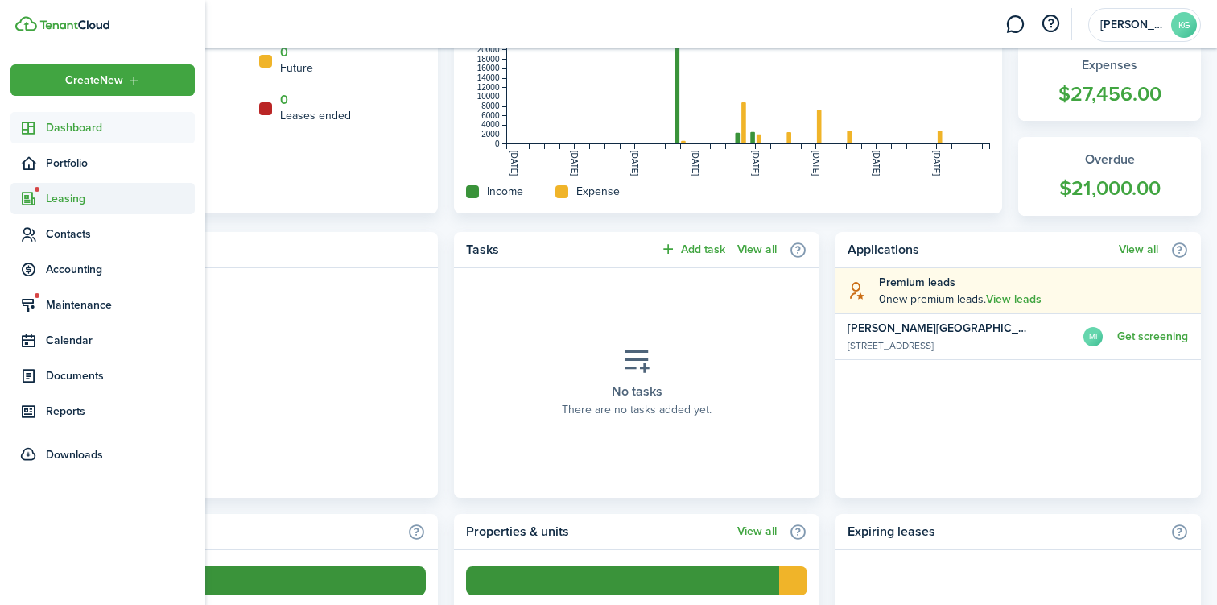
click at [52, 198] on span "Leasing" at bounding box center [120, 198] width 149 height 17
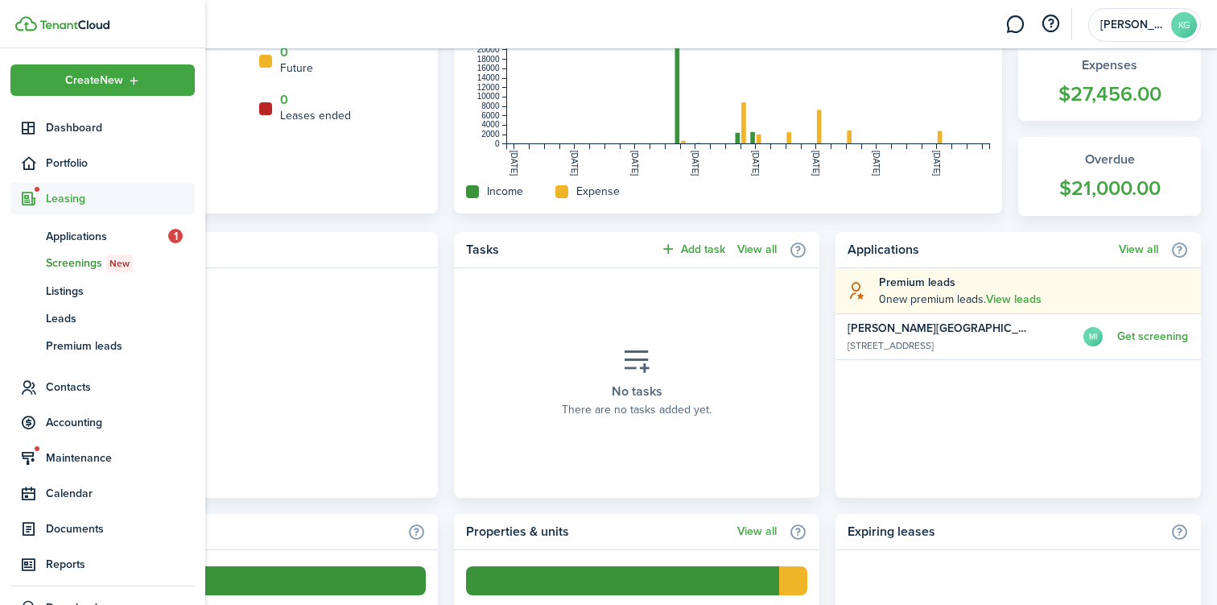
click at [73, 259] on span "Screenings New" at bounding box center [120, 263] width 149 height 18
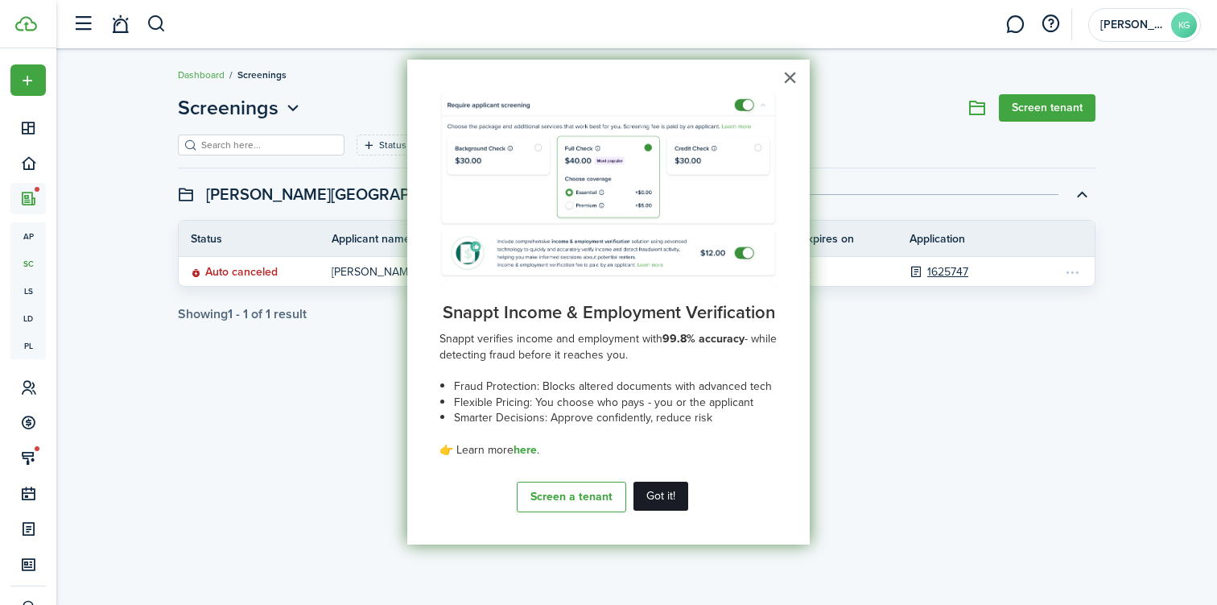
click at [665, 502] on button "Got it!" at bounding box center [661, 495] width 55 height 29
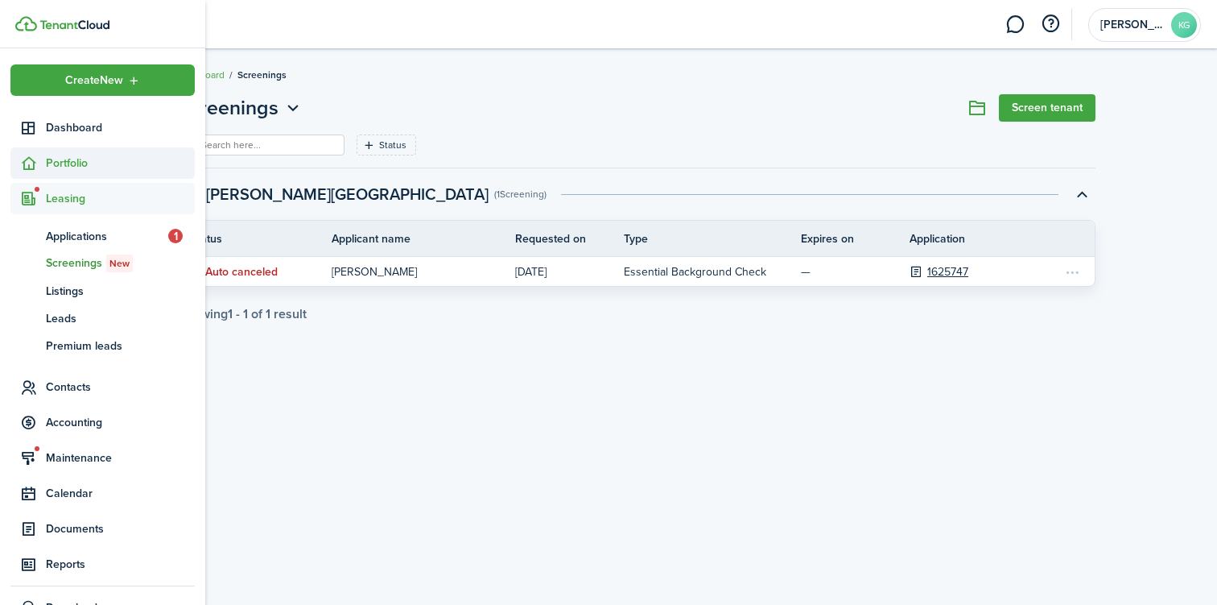
click at [69, 165] on span "Portfolio" at bounding box center [120, 163] width 149 height 17
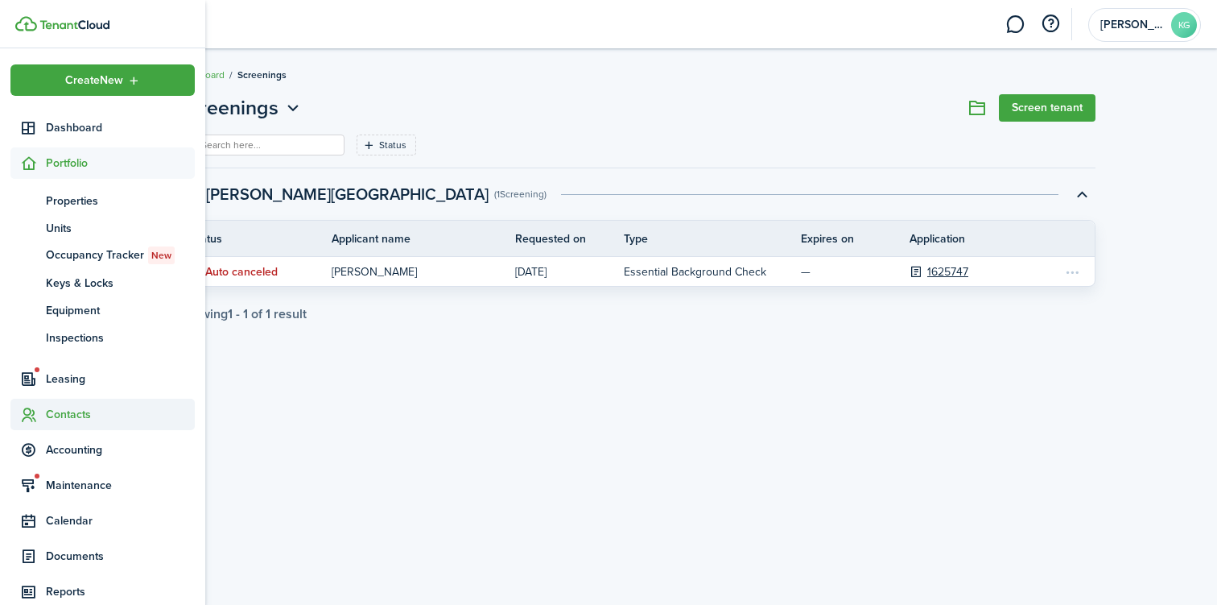
click at [78, 419] on span "Contacts" at bounding box center [120, 414] width 149 height 17
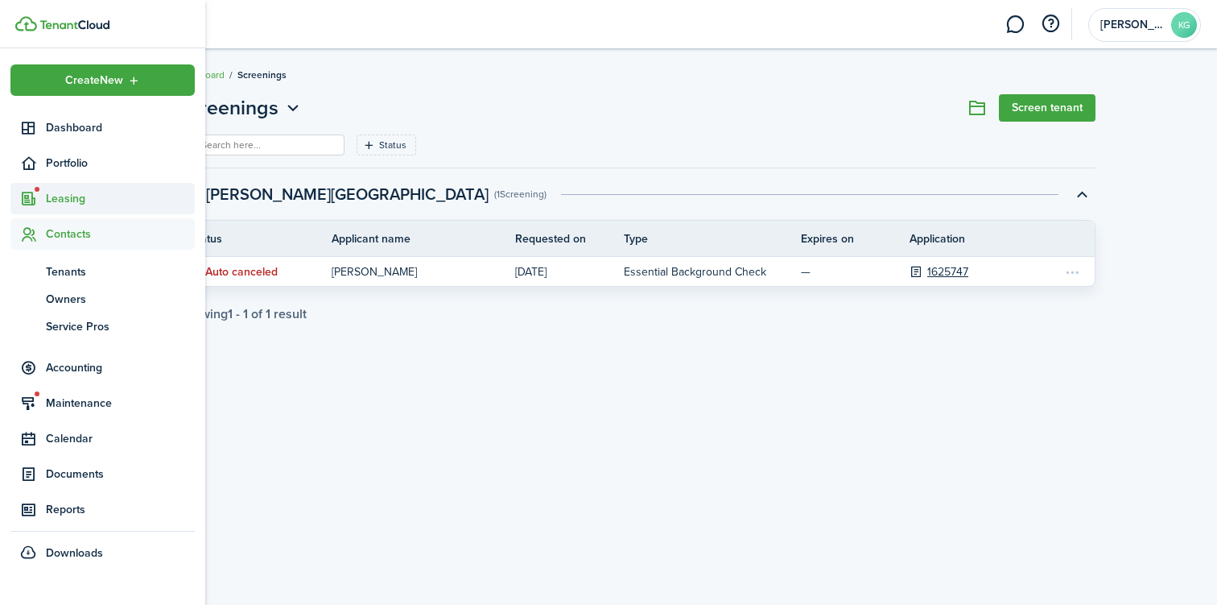
click at [85, 209] on span "Leasing" at bounding box center [102, 198] width 184 height 31
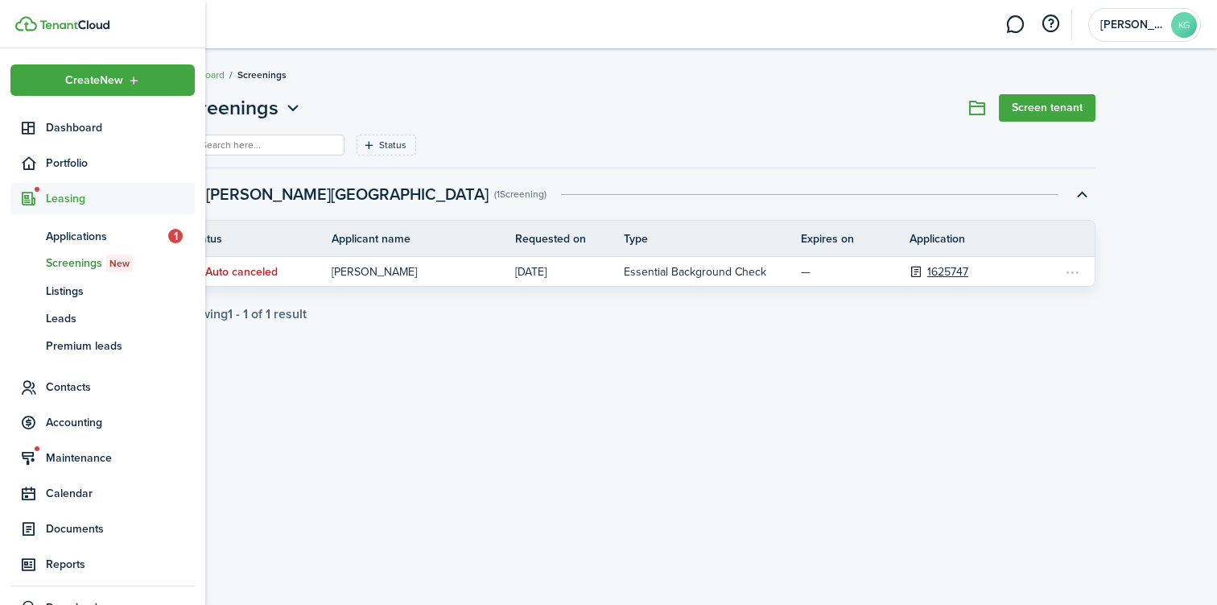
click at [85, 209] on span "Leasing" at bounding box center [102, 198] width 184 height 31
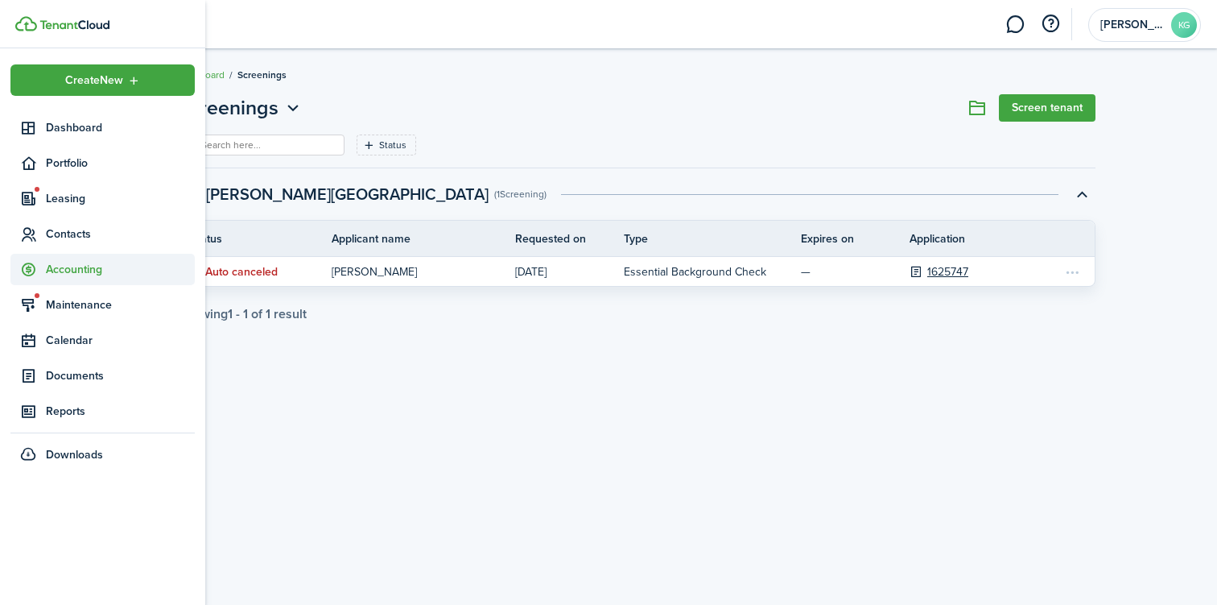
click at [84, 279] on span "Accounting" at bounding box center [102, 269] width 184 height 31
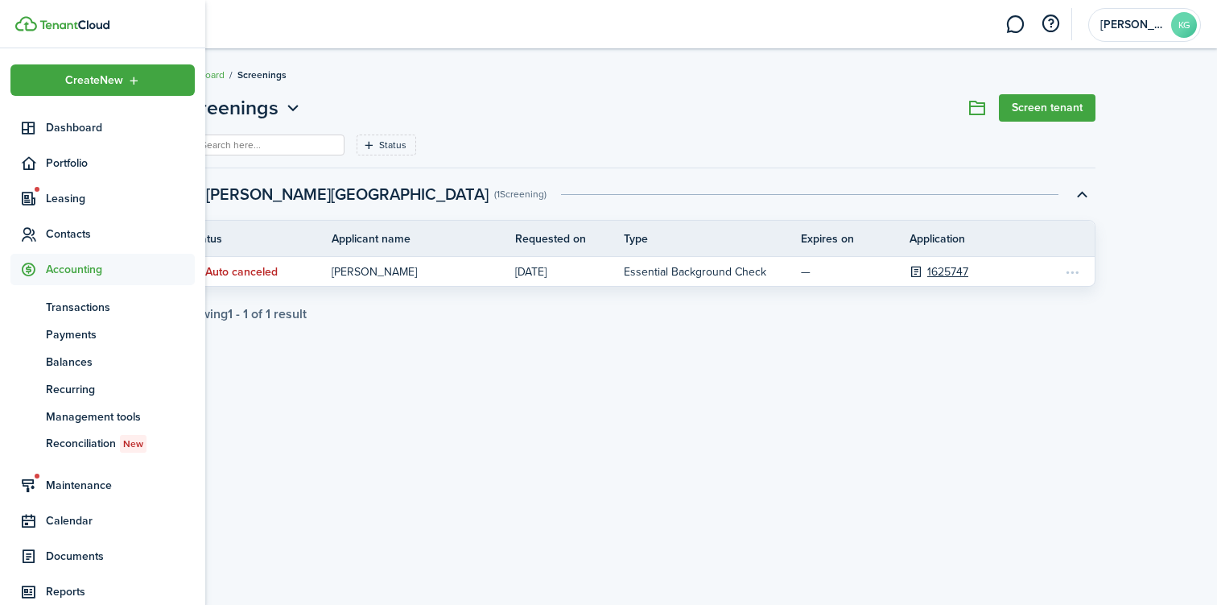
click at [84, 279] on span "Accounting" at bounding box center [102, 269] width 184 height 31
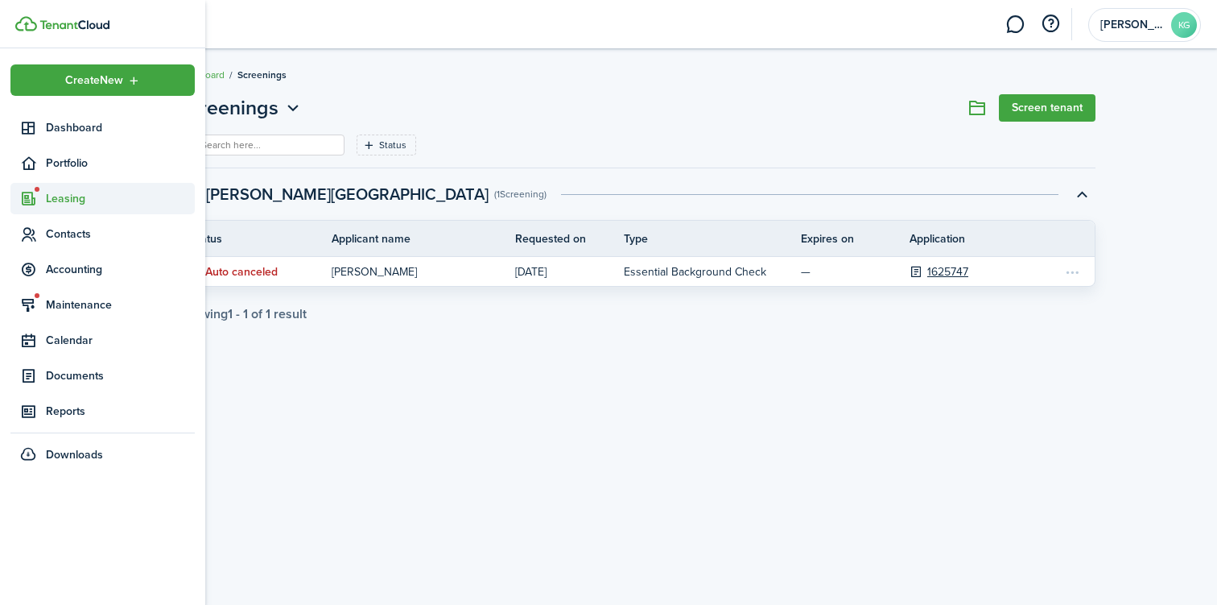
click at [74, 194] on span "Leasing" at bounding box center [120, 198] width 149 height 17
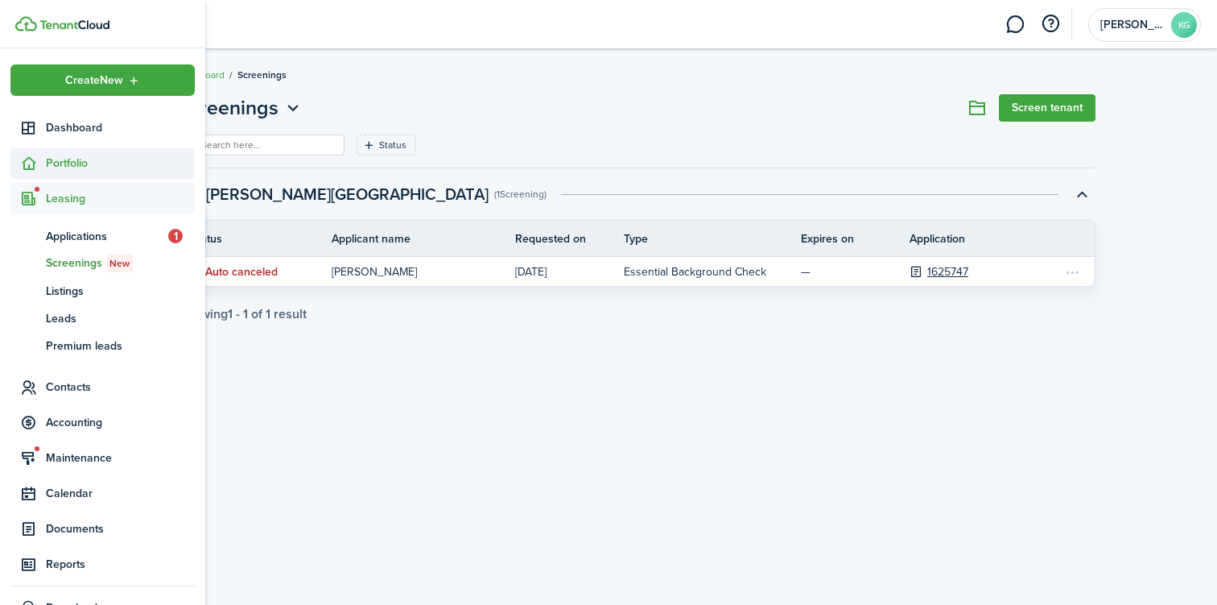
click at [74, 158] on span "Portfolio" at bounding box center [120, 163] width 149 height 17
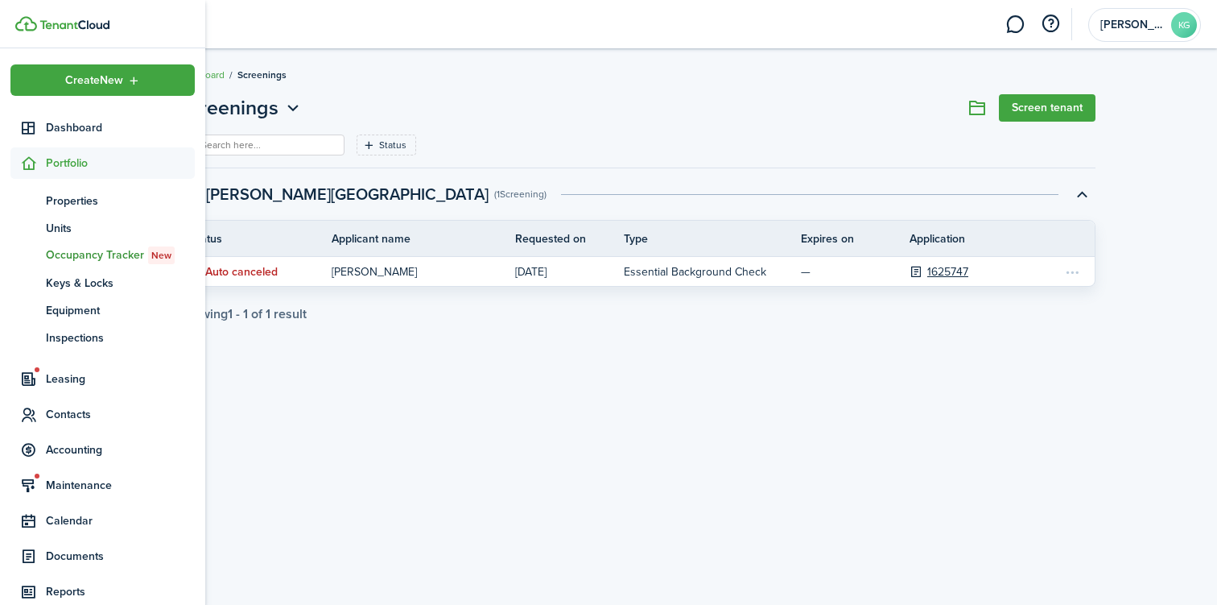
click at [81, 255] on span "Occupancy Tracker New" at bounding box center [120, 255] width 149 height 18
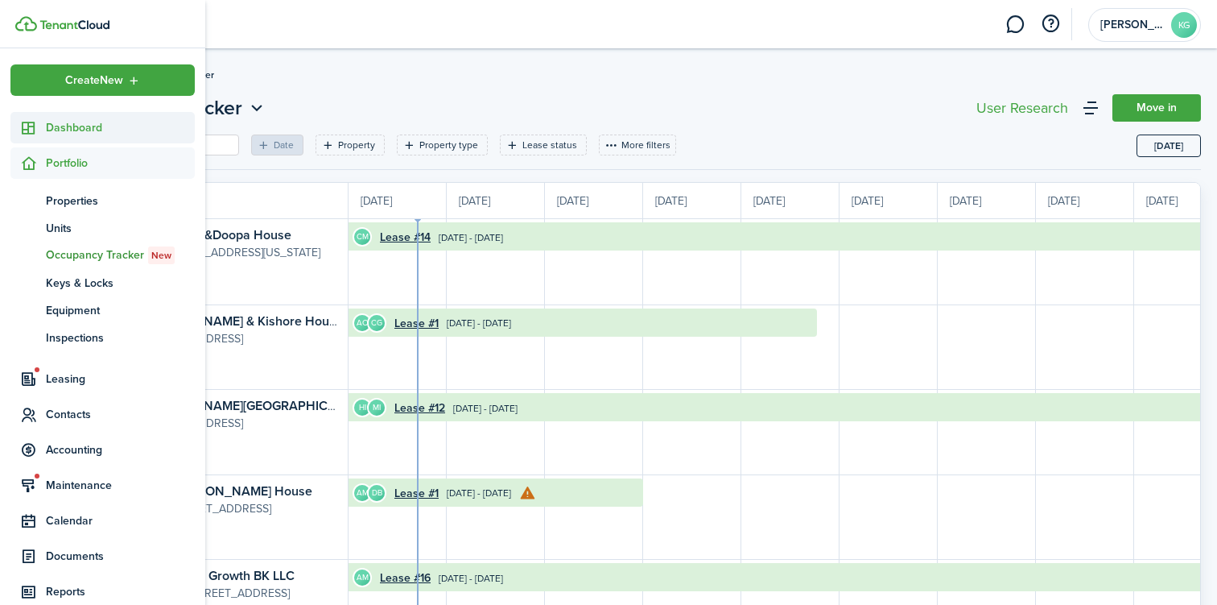
click at [72, 127] on span "Dashboard" at bounding box center [120, 127] width 149 height 17
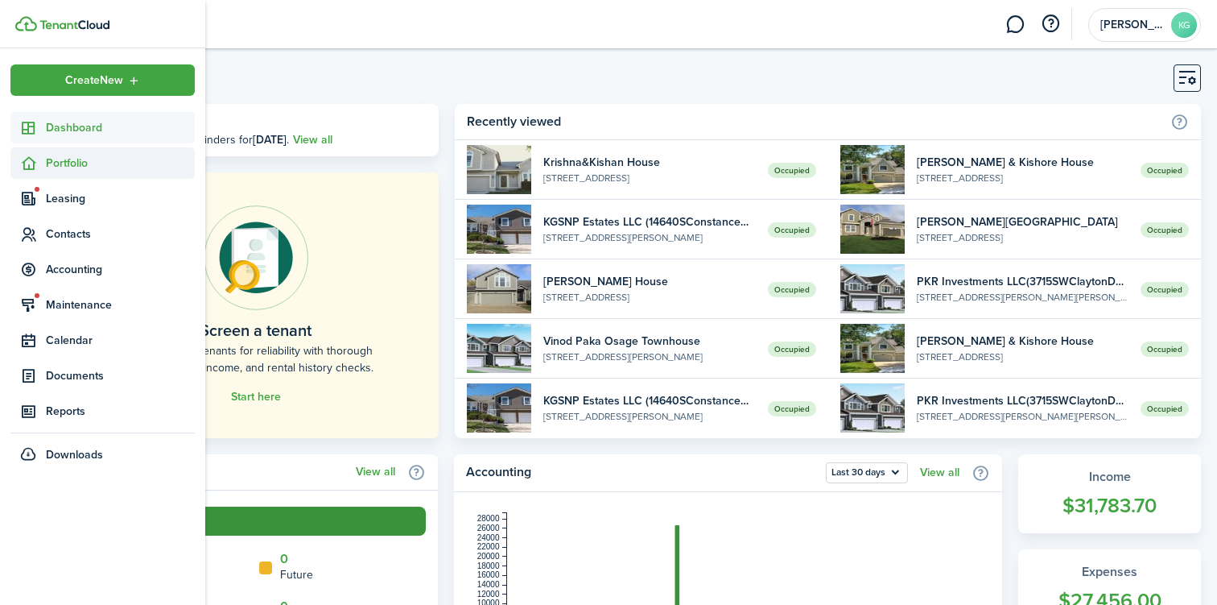
click at [57, 167] on span "Portfolio" at bounding box center [120, 163] width 149 height 17
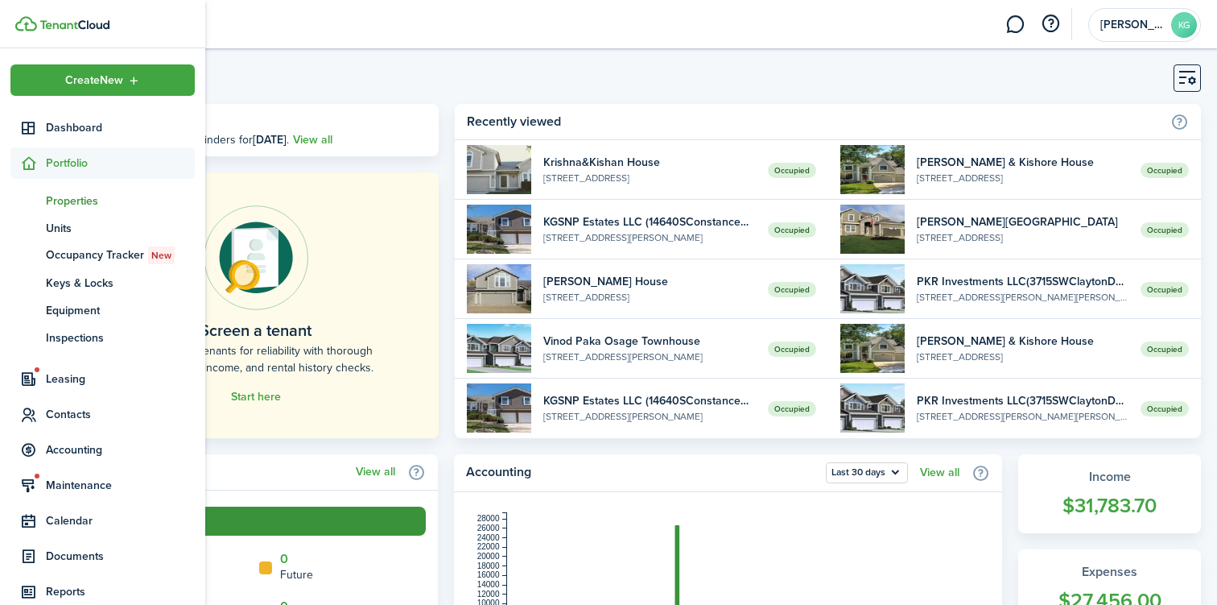
click at [82, 199] on span "Properties" at bounding box center [120, 200] width 149 height 17
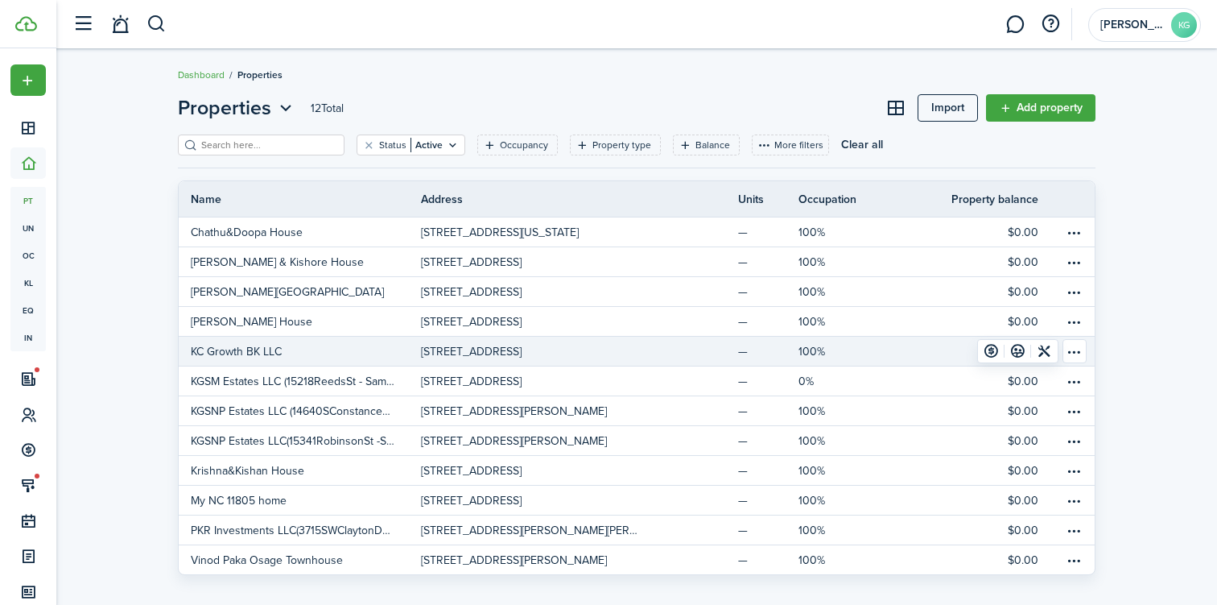
click at [268, 353] on p "KC Growth BK LLC" at bounding box center [236, 351] width 91 height 17
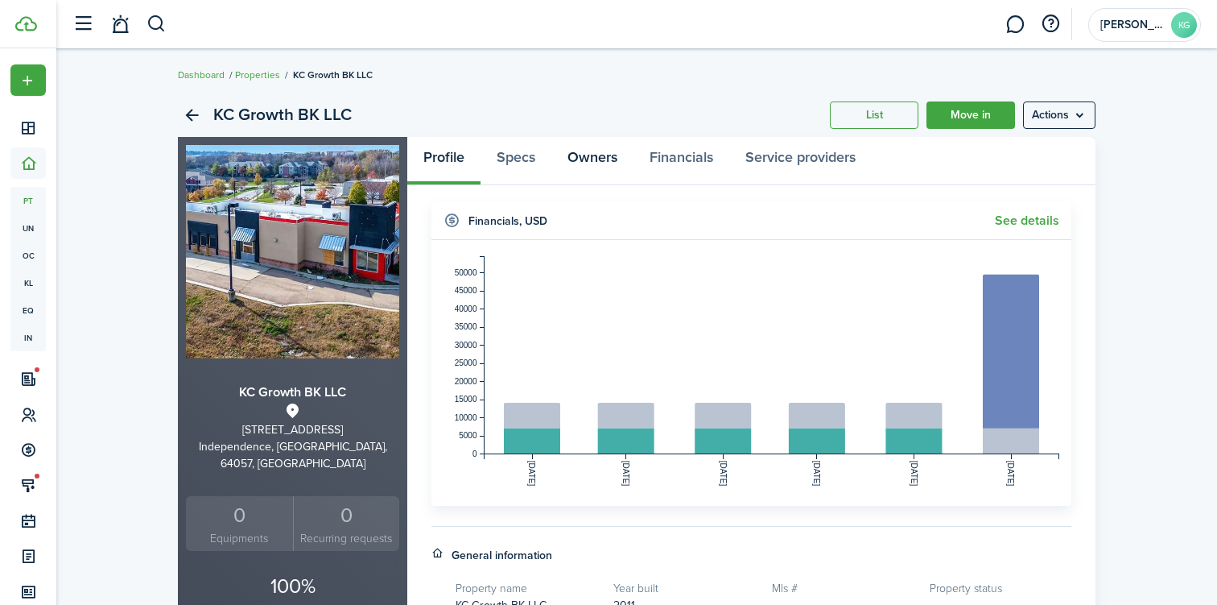
click at [585, 155] on link "Owners" at bounding box center [592, 161] width 82 height 48
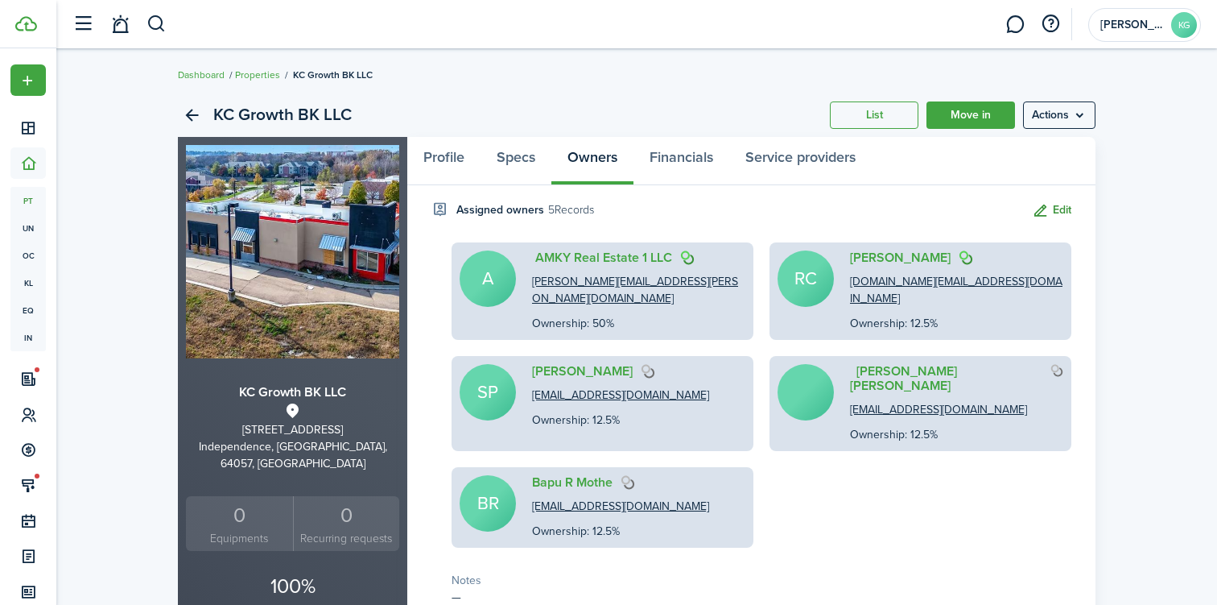
click at [1067, 211] on button "Edit" at bounding box center [1051, 210] width 39 height 19
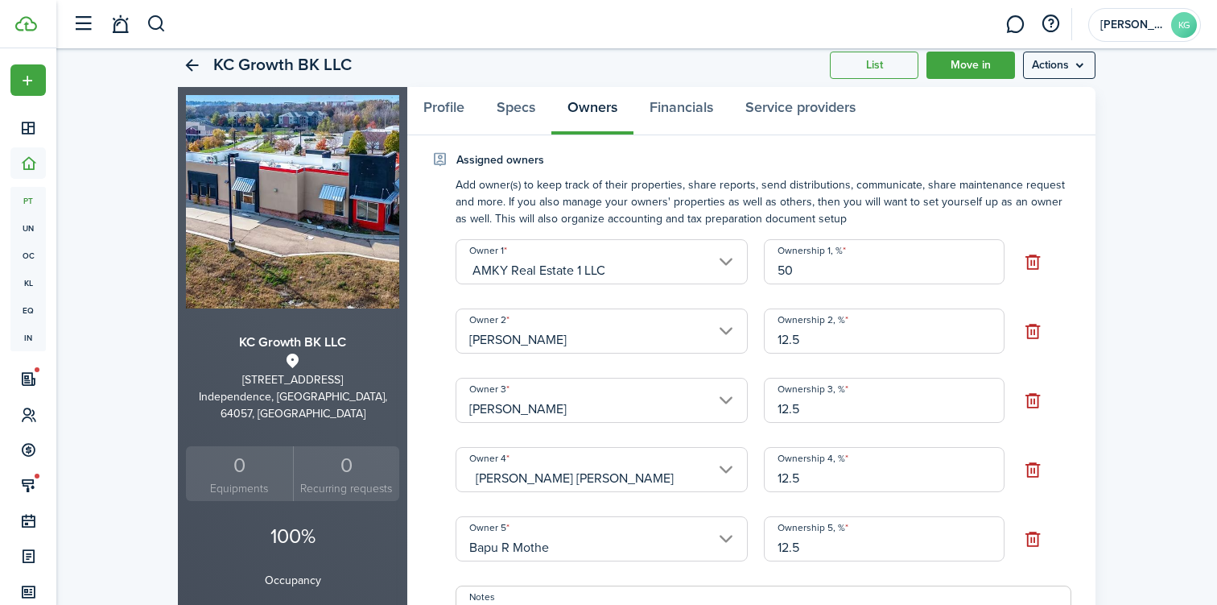
scroll to position [47, 0]
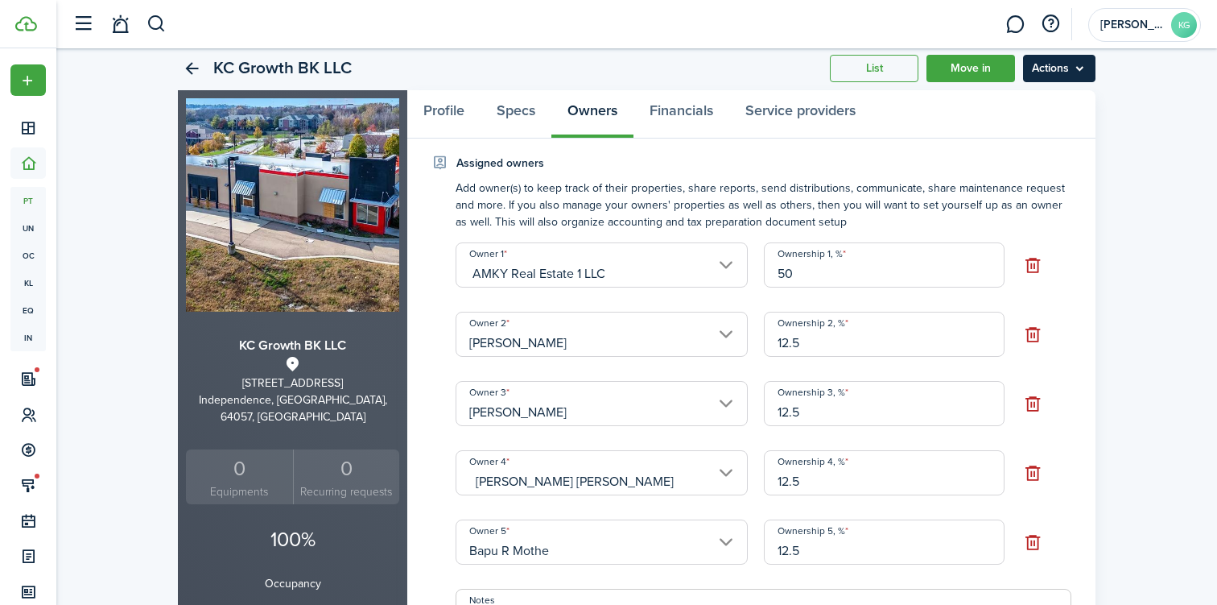
click at [1080, 67] on menu-btn "Actions" at bounding box center [1059, 68] width 72 height 27
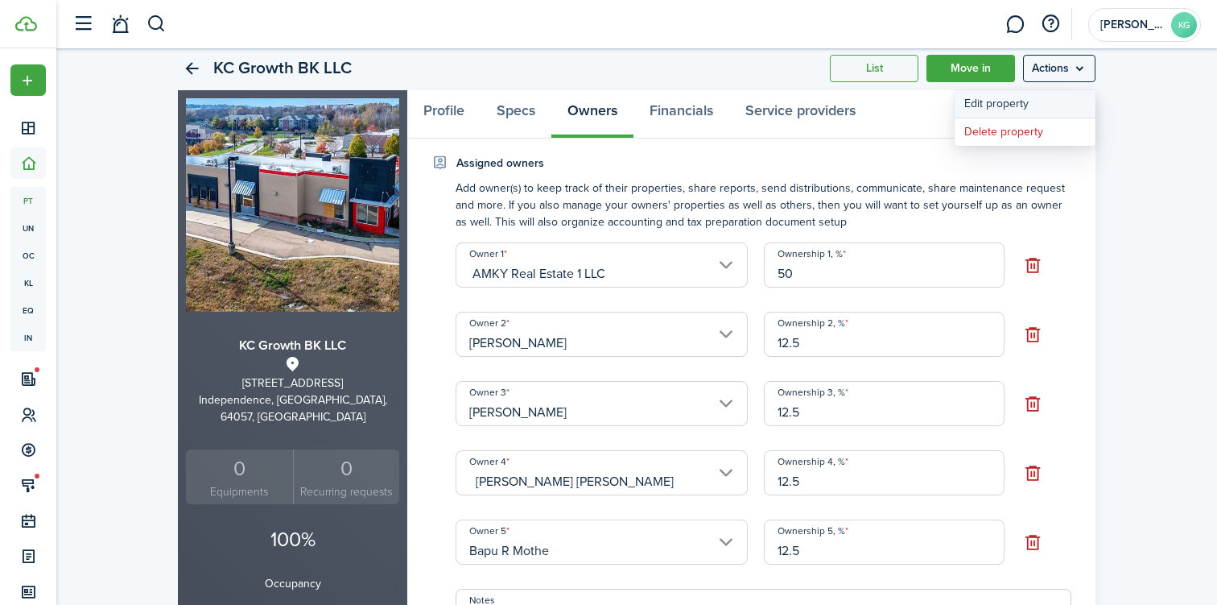
click at [1018, 101] on link "Edit property" at bounding box center [1025, 103] width 141 height 27
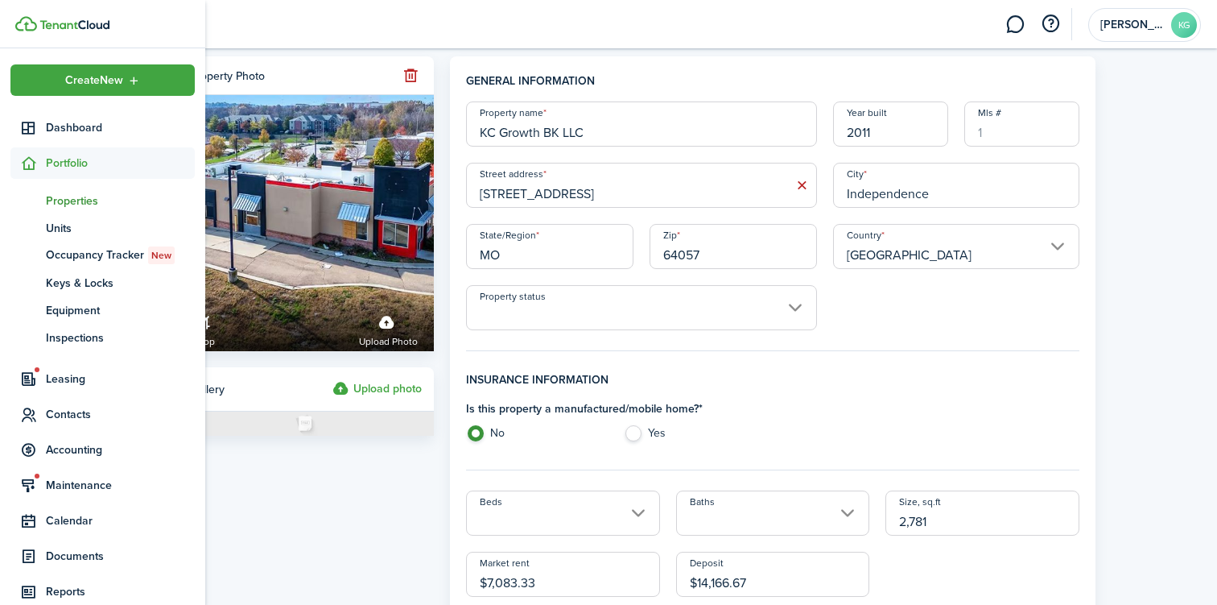
click at [55, 193] on span "Properties" at bounding box center [120, 200] width 149 height 17
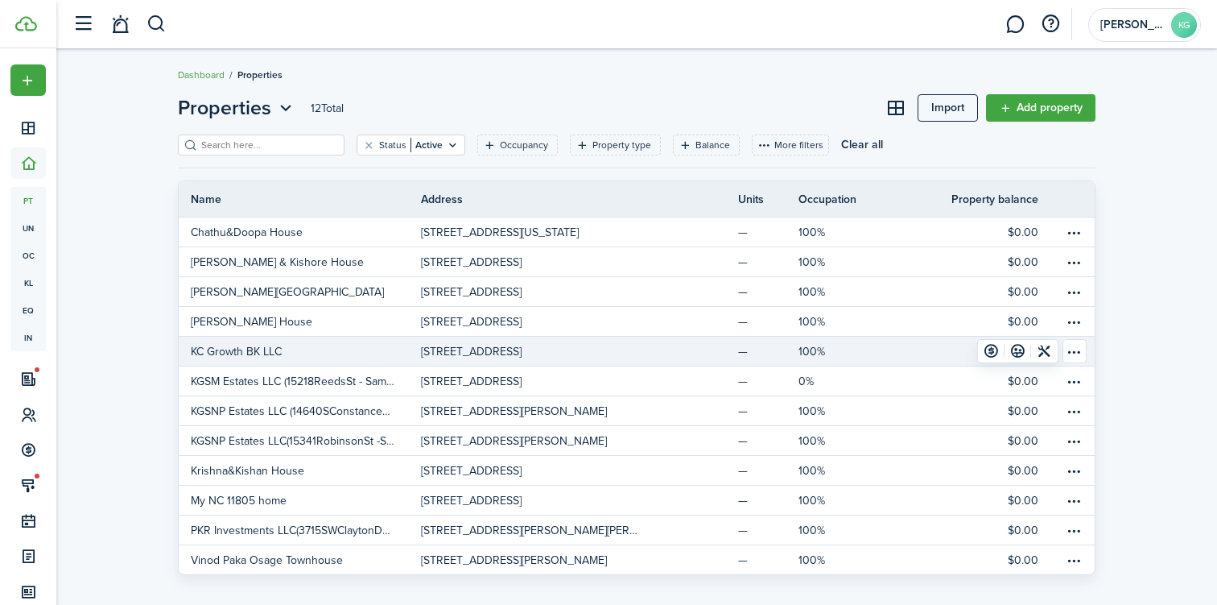
click at [246, 353] on p "KC Growth BK LLC" at bounding box center [236, 351] width 91 height 17
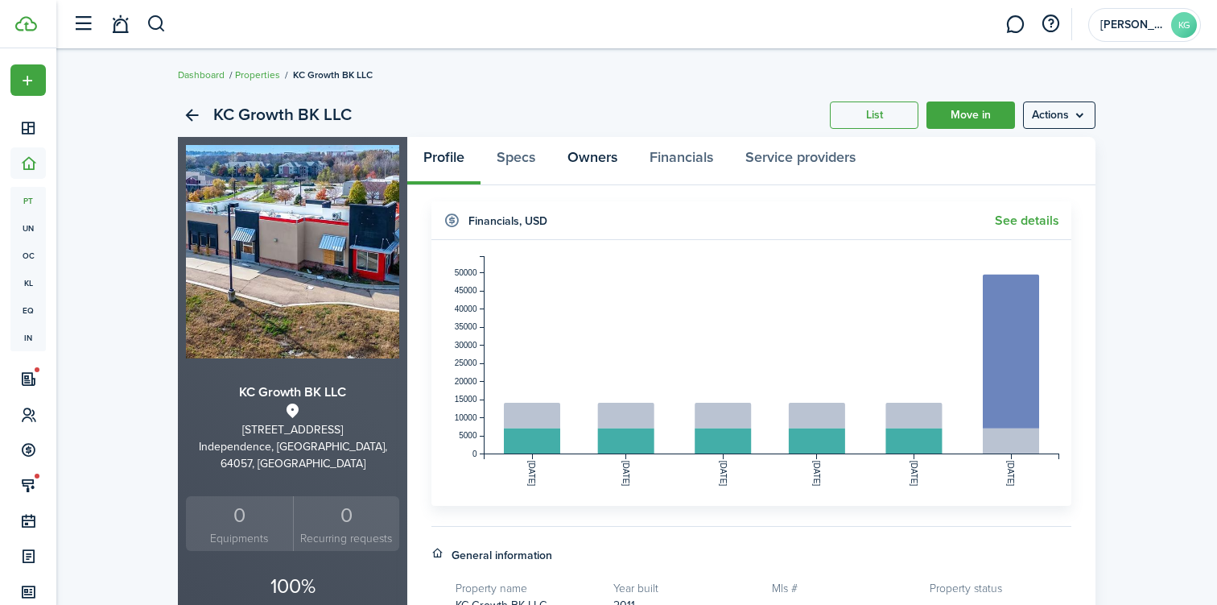
click at [583, 147] on link "Owners" at bounding box center [592, 161] width 82 height 48
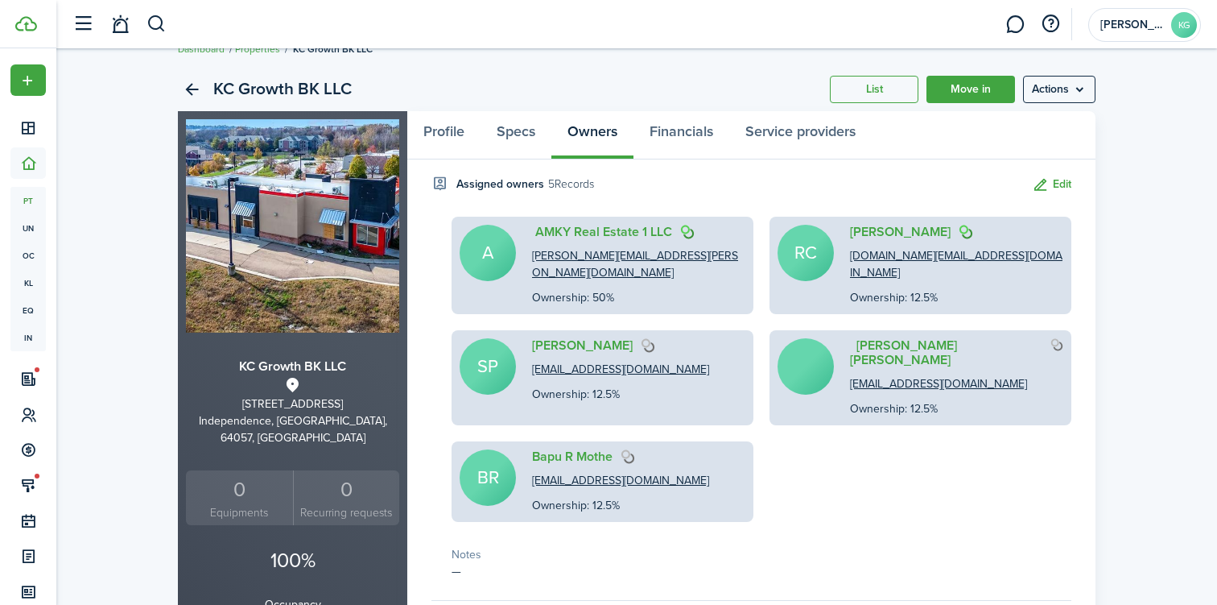
scroll to position [23, 0]
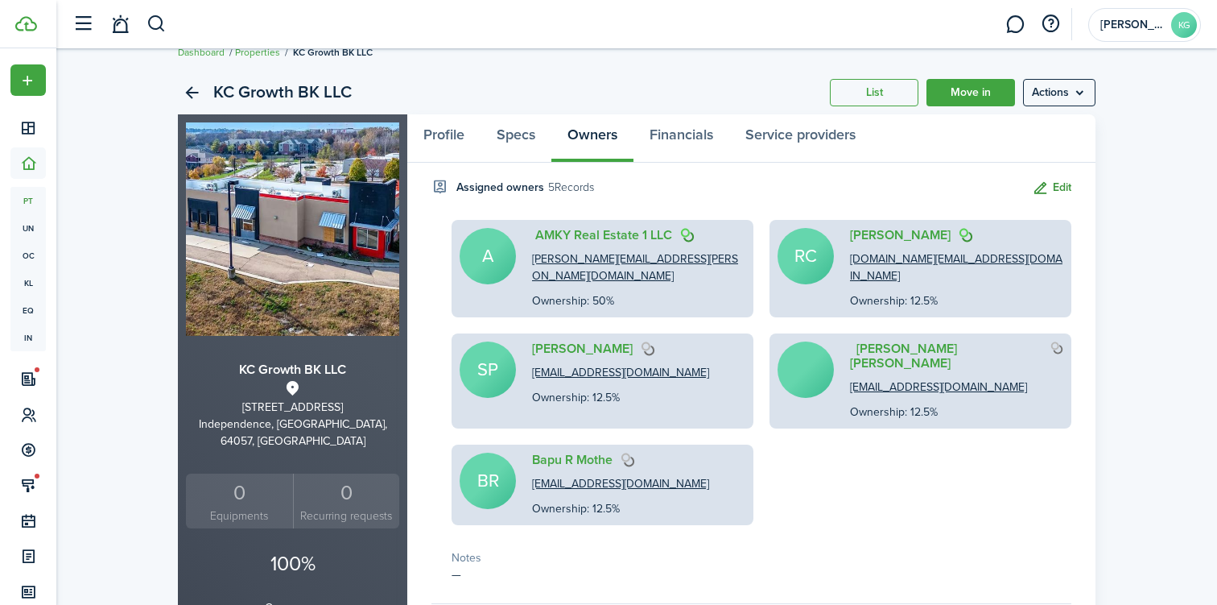
click at [1055, 189] on button "Edit" at bounding box center [1051, 188] width 39 height 19
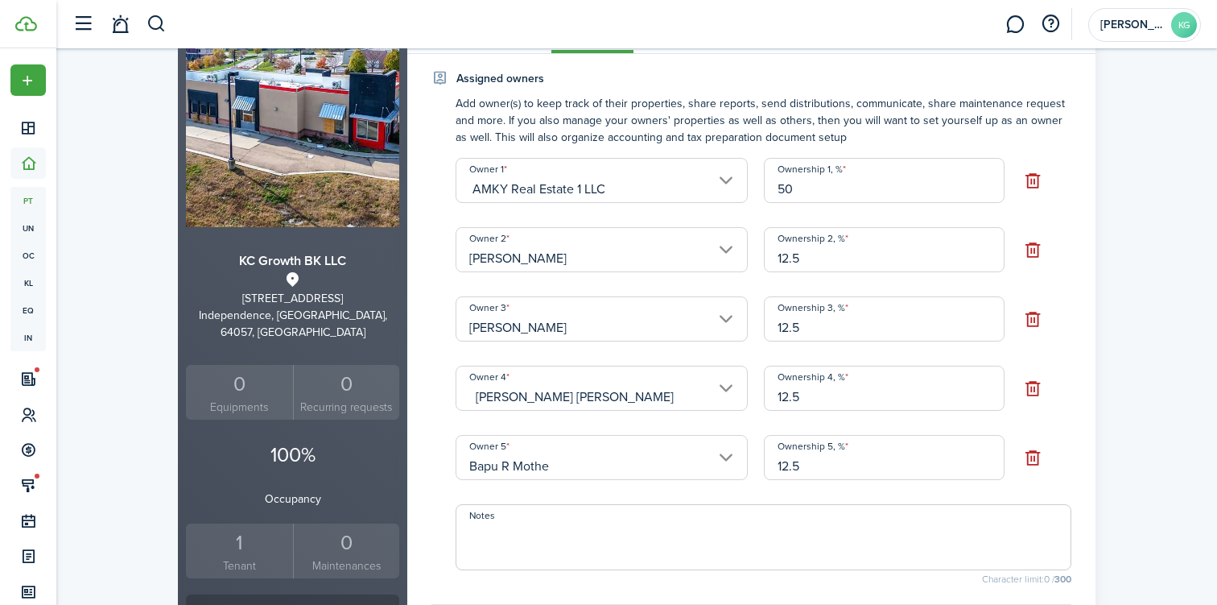
scroll to position [76, 0]
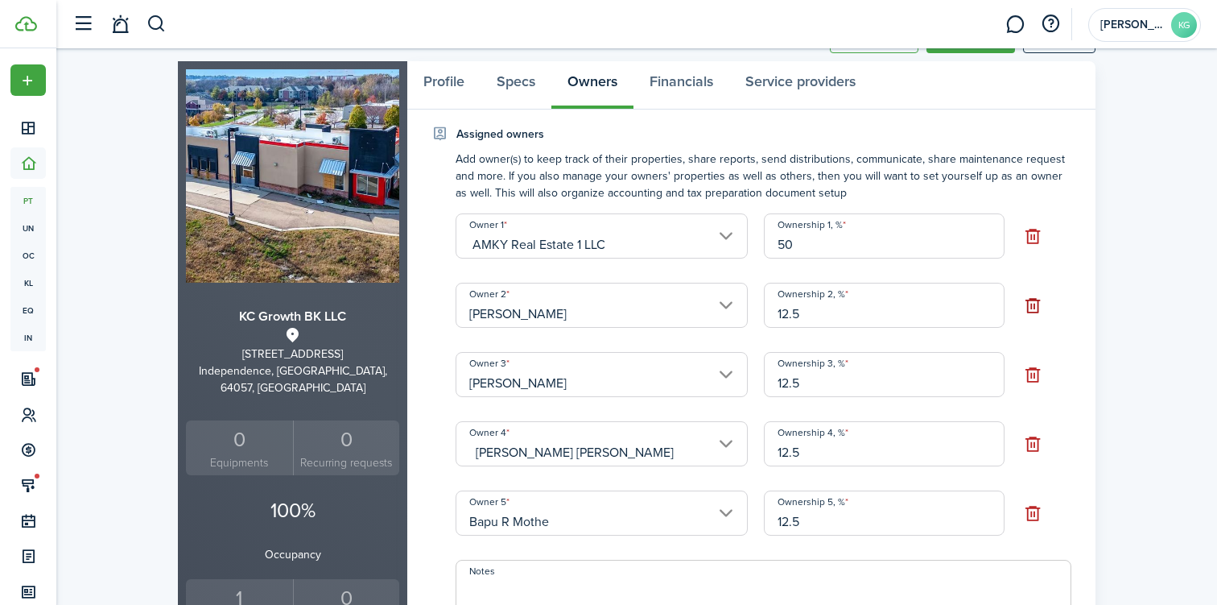
click at [1038, 308] on button "button" at bounding box center [1033, 305] width 25 height 25
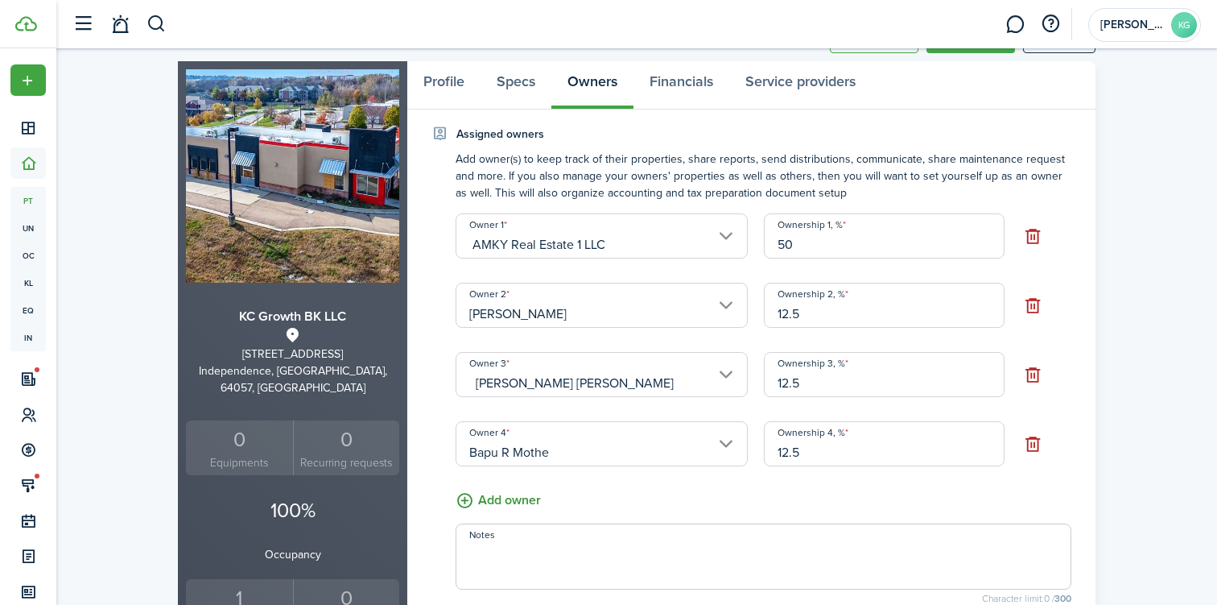
click at [492, 506] on button "Add owner" at bounding box center [498, 500] width 85 height 20
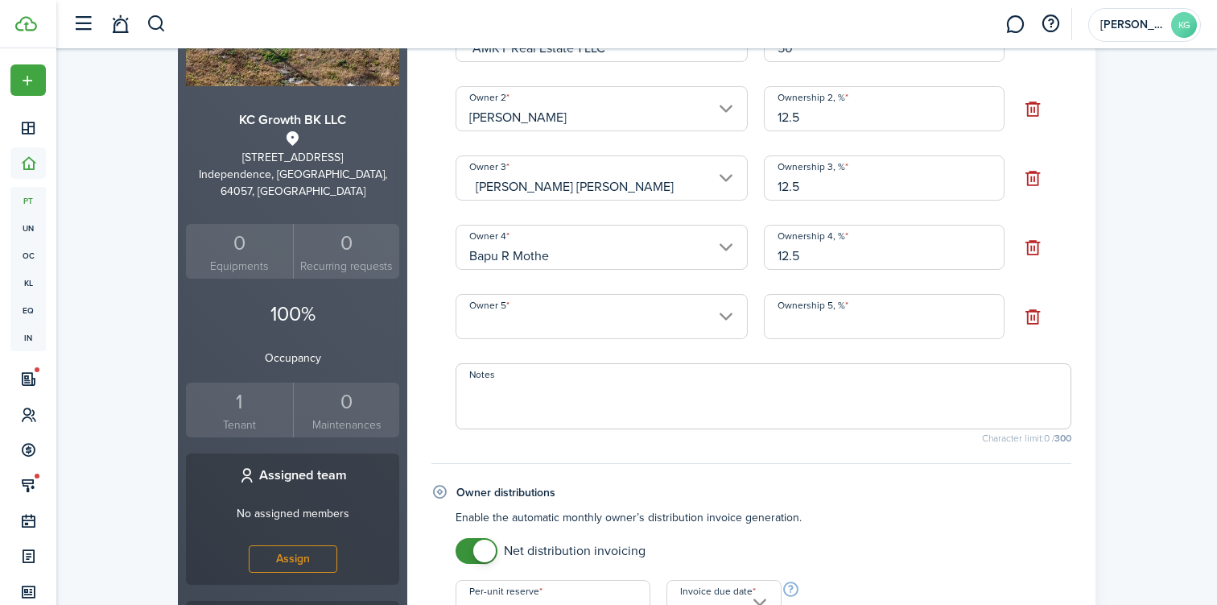
scroll to position [275, 0]
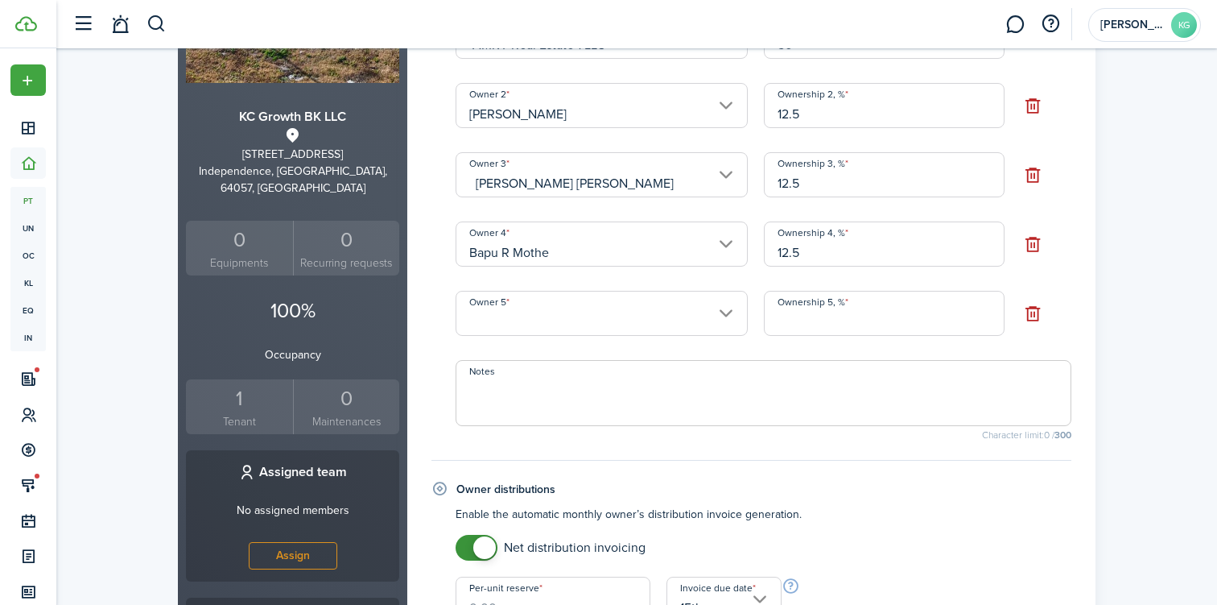
click at [553, 333] on input "Owner 5" at bounding box center [602, 313] width 292 height 45
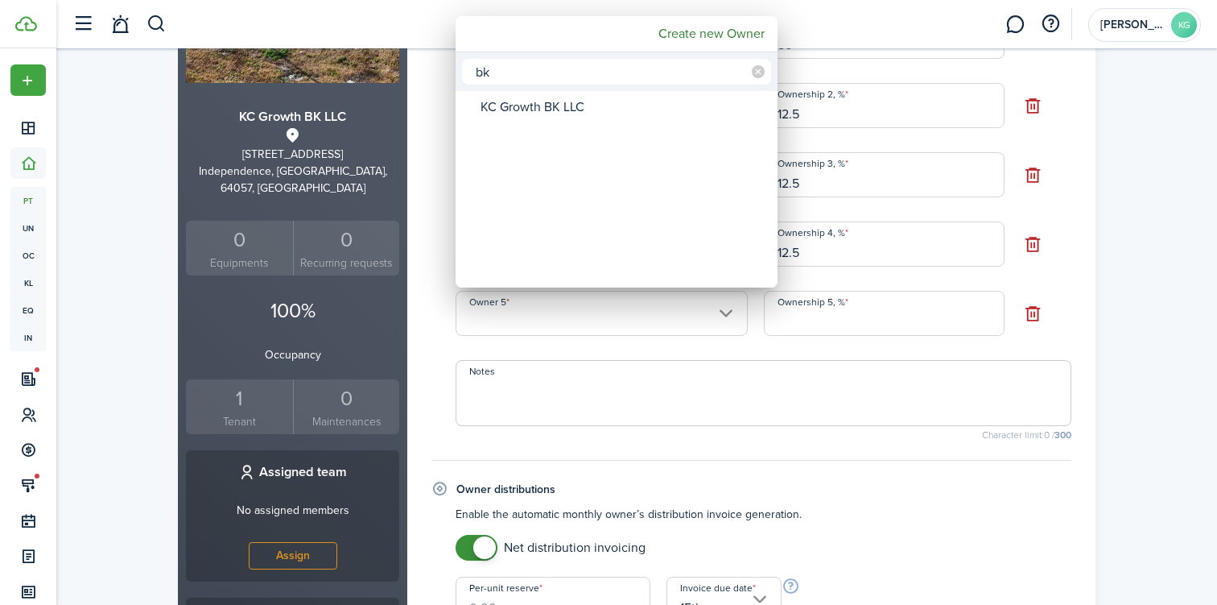
type input "bk"
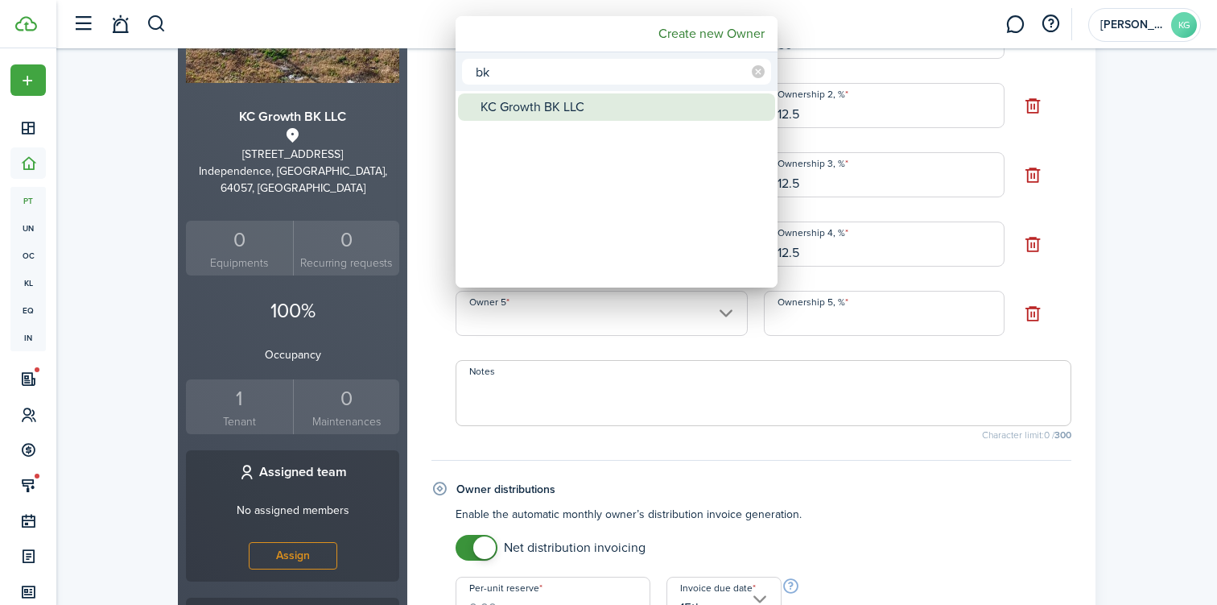
click at [551, 110] on div "KC Growth BK LLC" at bounding box center [623, 106] width 285 height 27
type input "KC Growth BK LLC"
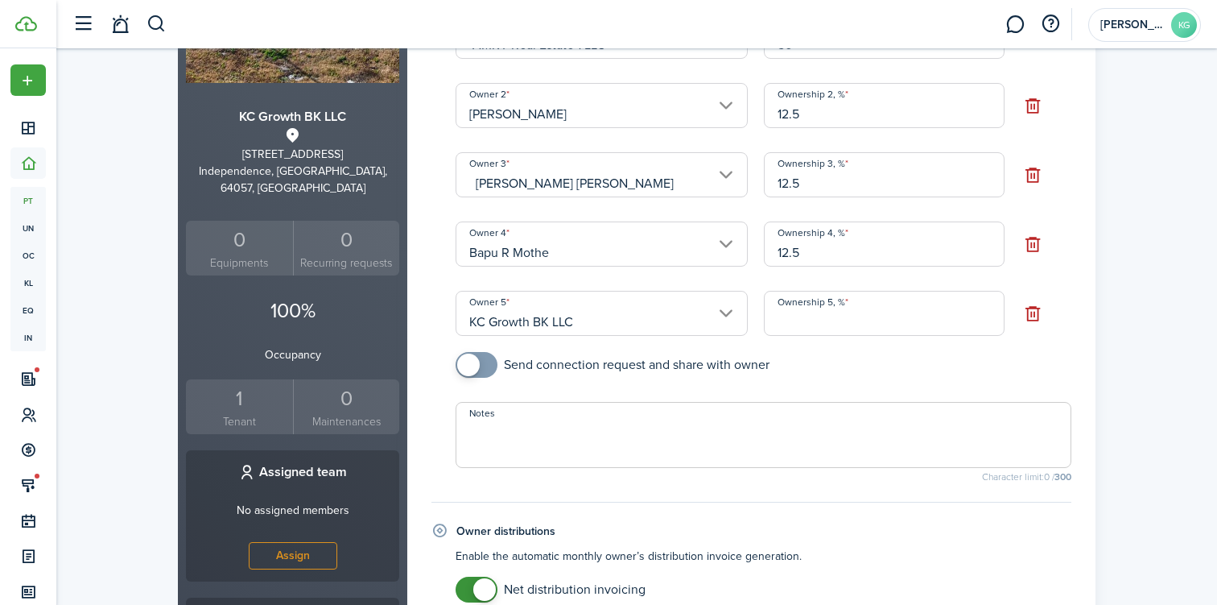
click at [797, 329] on input "Ownership 5, %" at bounding box center [884, 313] width 241 height 45
type input "100"
click at [807, 250] on input "12.5" at bounding box center [884, 243] width 241 height 45
type input "0"
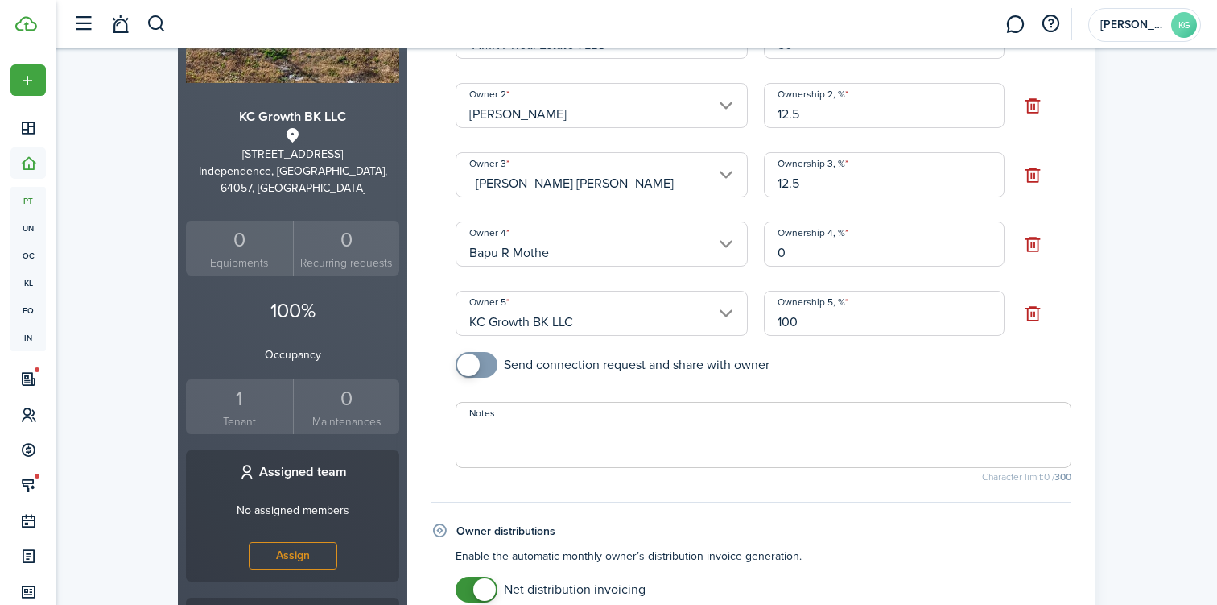
click at [824, 181] on input "12.5" at bounding box center [884, 174] width 241 height 45
type input "0"
click at [798, 123] on input "12.5" at bounding box center [884, 105] width 241 height 45
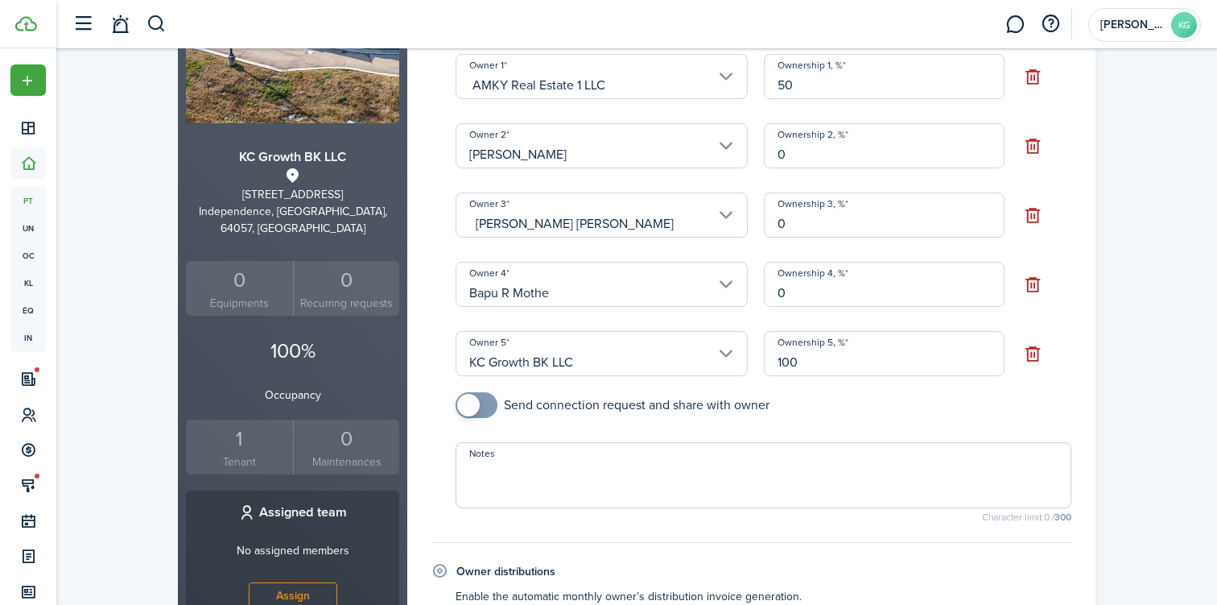
scroll to position [229, 0]
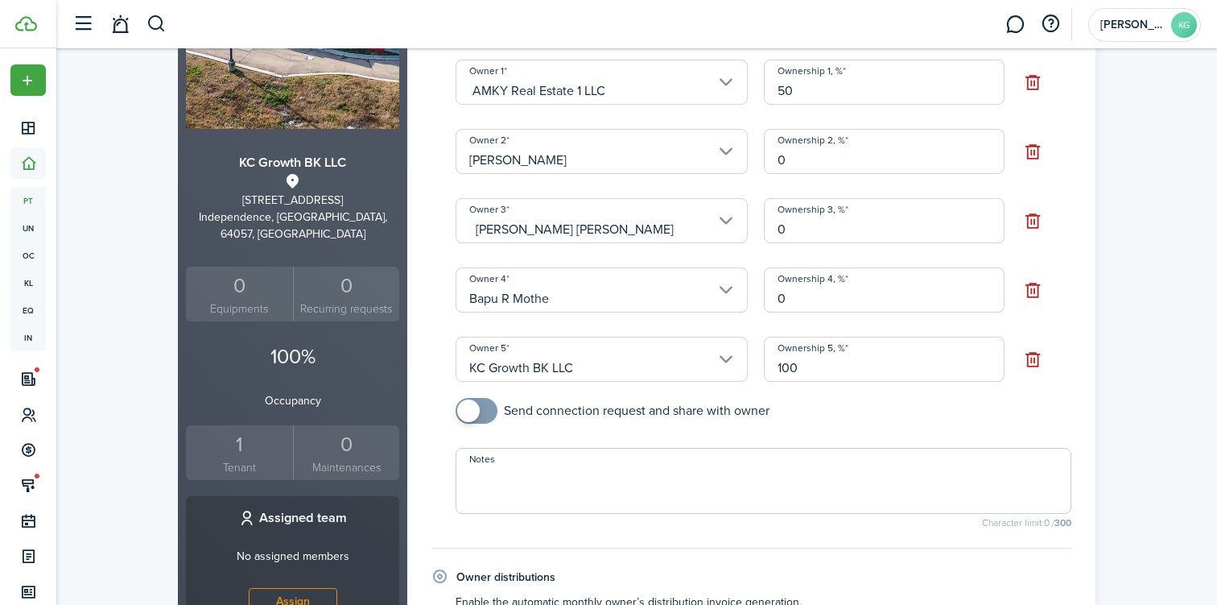
type input "0"
click at [799, 89] on input "50" at bounding box center [884, 82] width 241 height 45
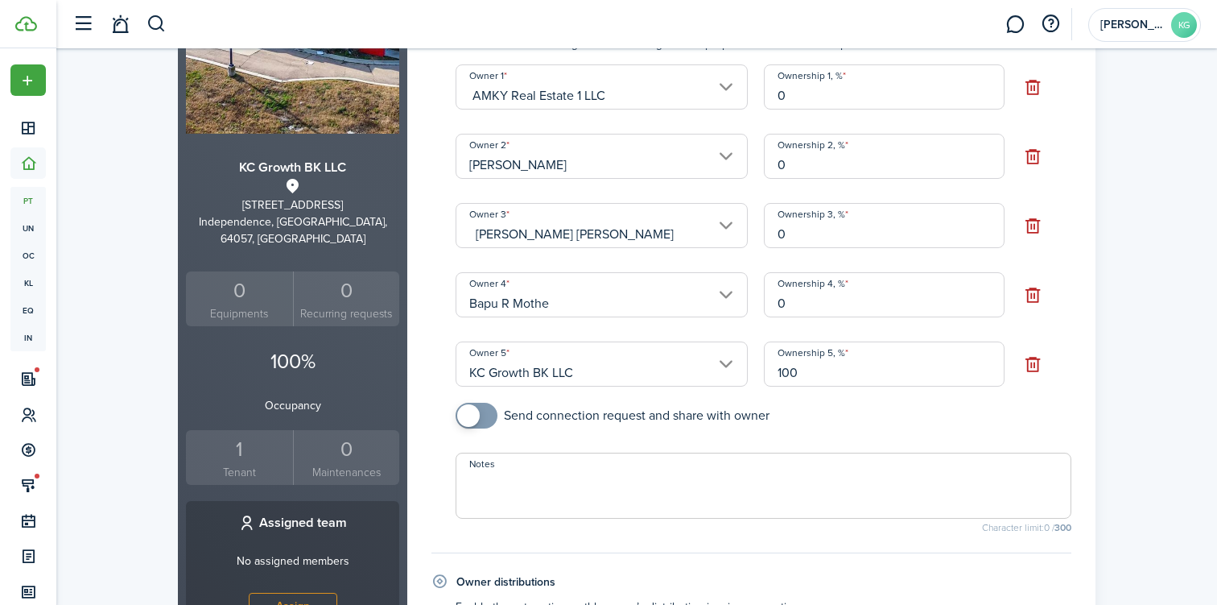
scroll to position [226, 0]
type input "0"
checkbox input "true"
click at [485, 412] on span at bounding box center [477, 414] width 16 height 26
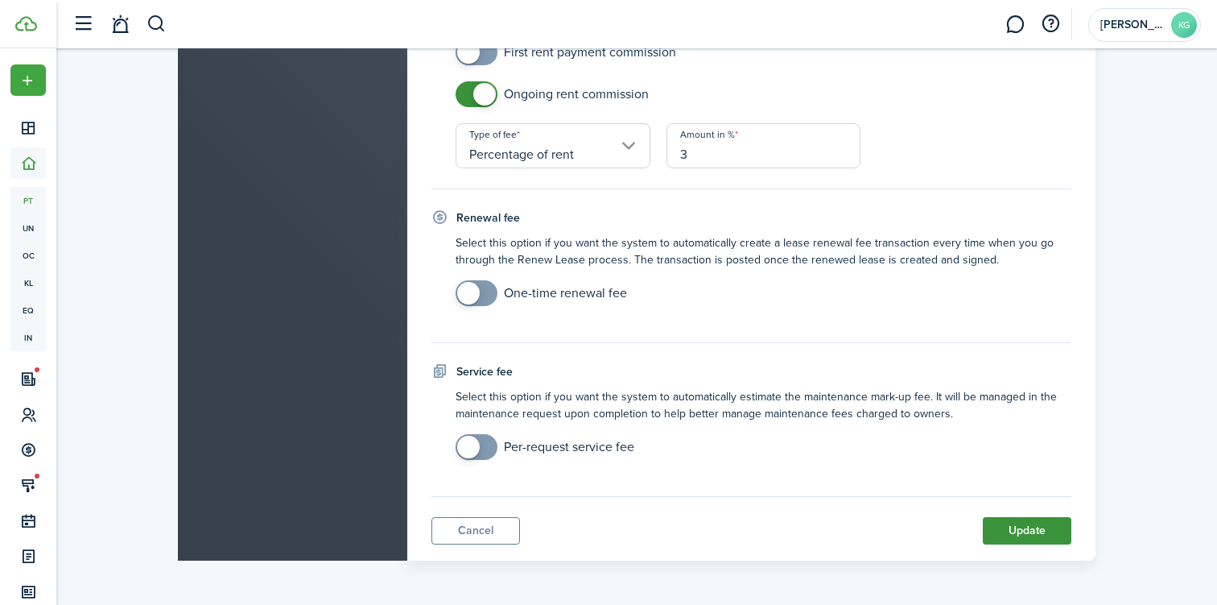
click at [1034, 529] on button "Update" at bounding box center [1027, 530] width 89 height 27
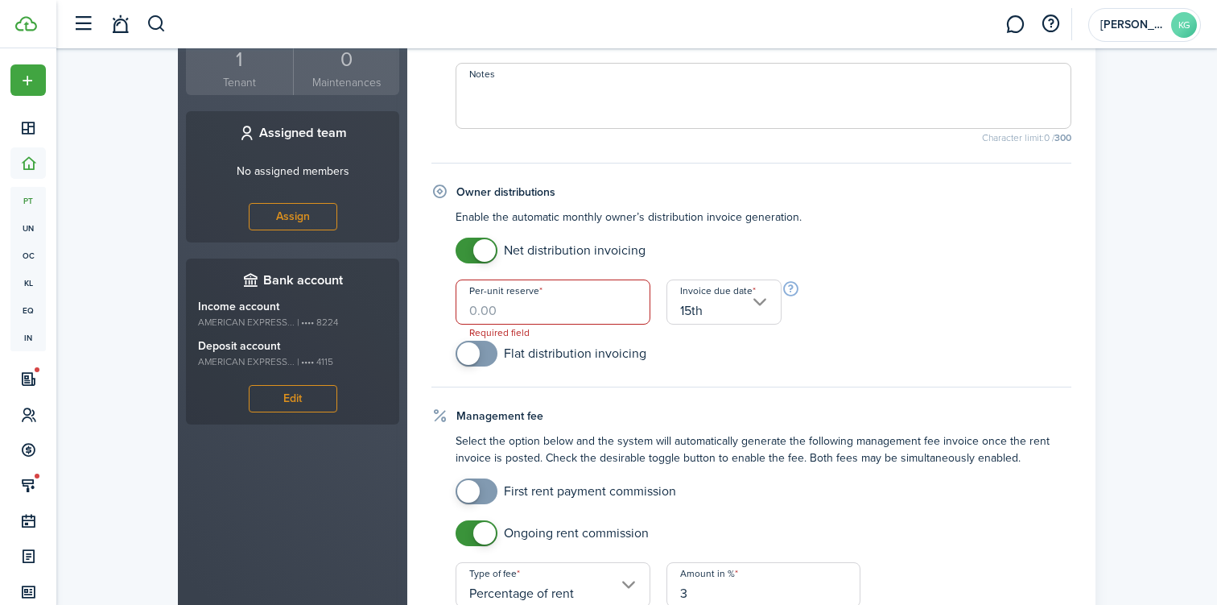
scroll to position [614, 0]
click at [544, 308] on input "Per-unit reserve" at bounding box center [553, 301] width 195 height 45
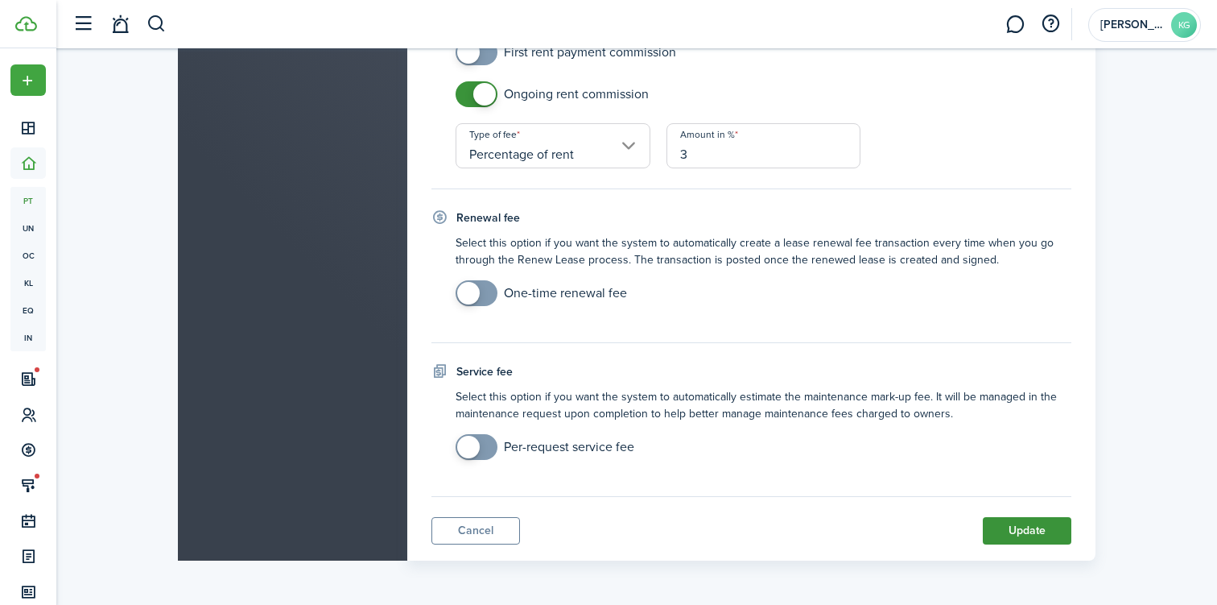
type input "$0.00"
click at [1036, 519] on button "Update" at bounding box center [1027, 530] width 89 height 27
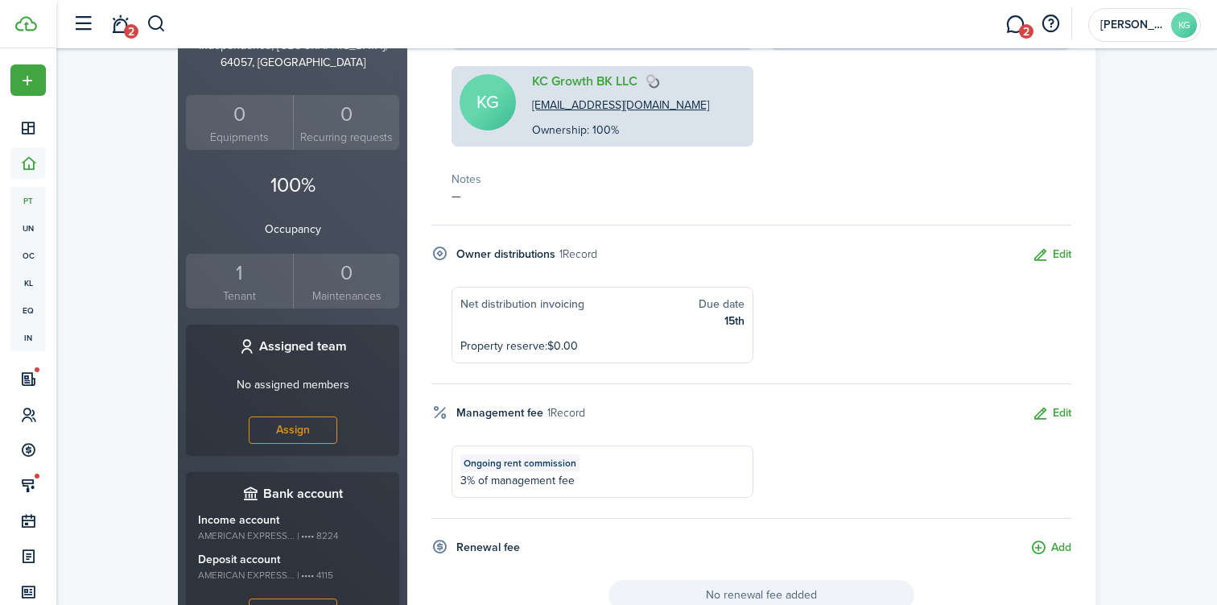
scroll to position [0, 0]
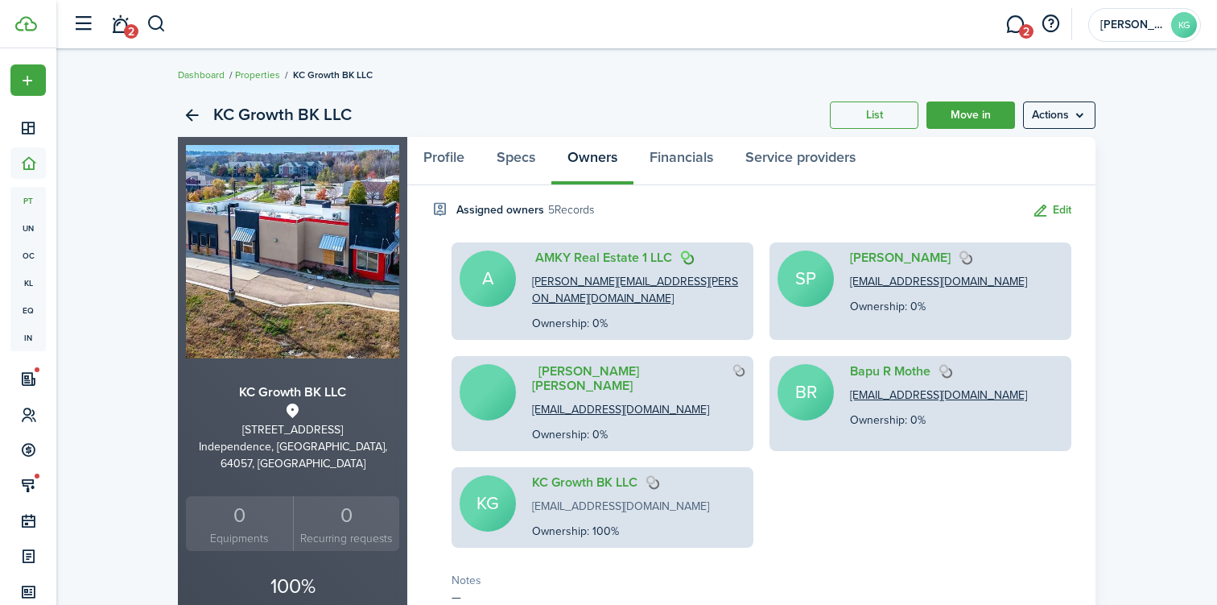
click at [669, 498] on link "[EMAIL_ADDRESS][DOMAIN_NAME]" at bounding box center [620, 506] width 177 height 17
drag, startPoint x: 715, startPoint y: 477, endPoint x: 533, endPoint y: 477, distance: 181.9
click at [533, 477] on div "KG KC Growth BK LLC [EMAIL_ADDRESS][DOMAIN_NAME] Ownership: 100%" at bounding box center [603, 507] width 302 height 81
copy link "[EMAIL_ADDRESS][DOMAIN_NAME]"
click at [833, 489] on div "‭A ‭ AMKY Real Estate 1 LLC [PERSON_NAME][EMAIL_ADDRESS][PERSON_NAME][DOMAIN_NA…" at bounding box center [762, 394] width 636 height 305
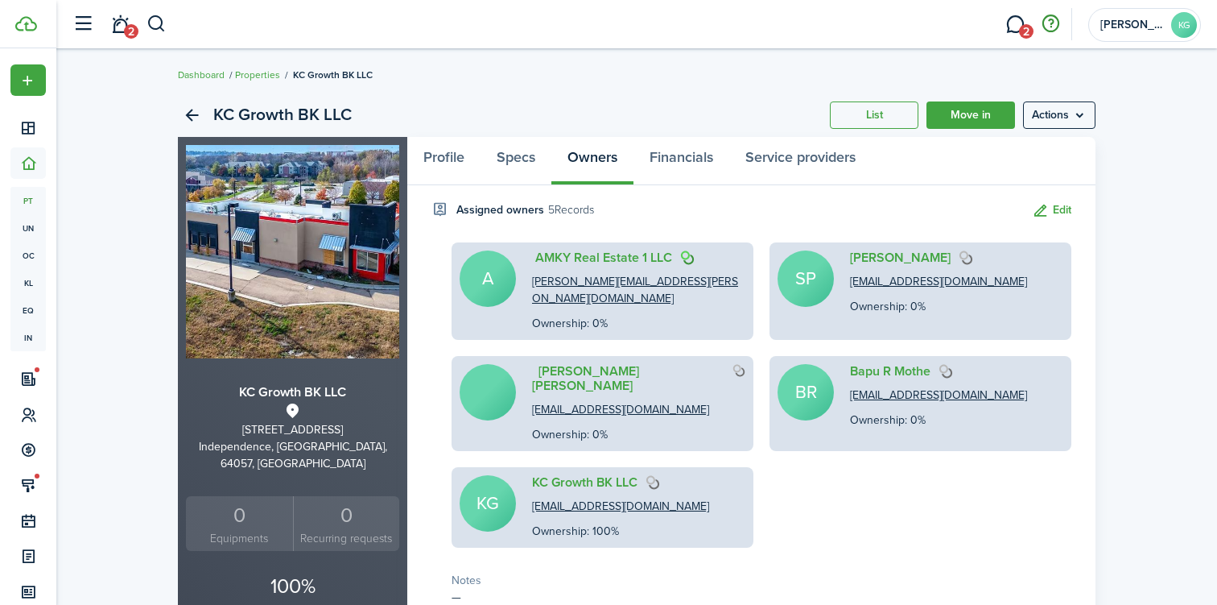
click at [1051, 25] on button "button" at bounding box center [1050, 23] width 27 height 27
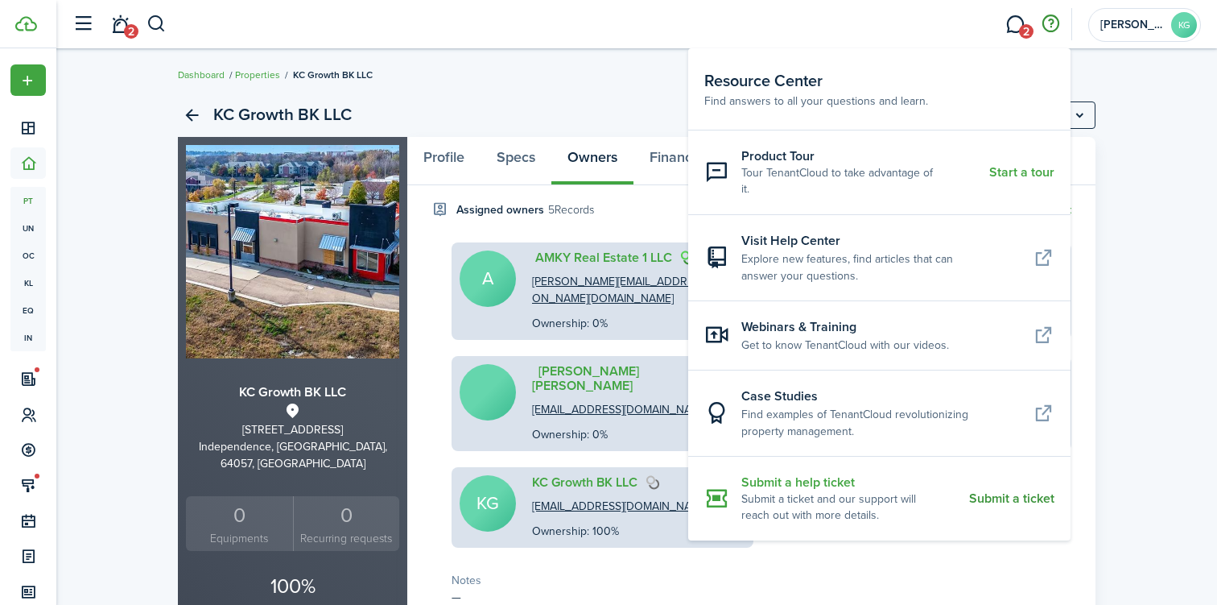
click at [793, 491] on resource-center-item-description "Submit a ticket and our support will reach out with more details." at bounding box center [849, 507] width 216 height 33
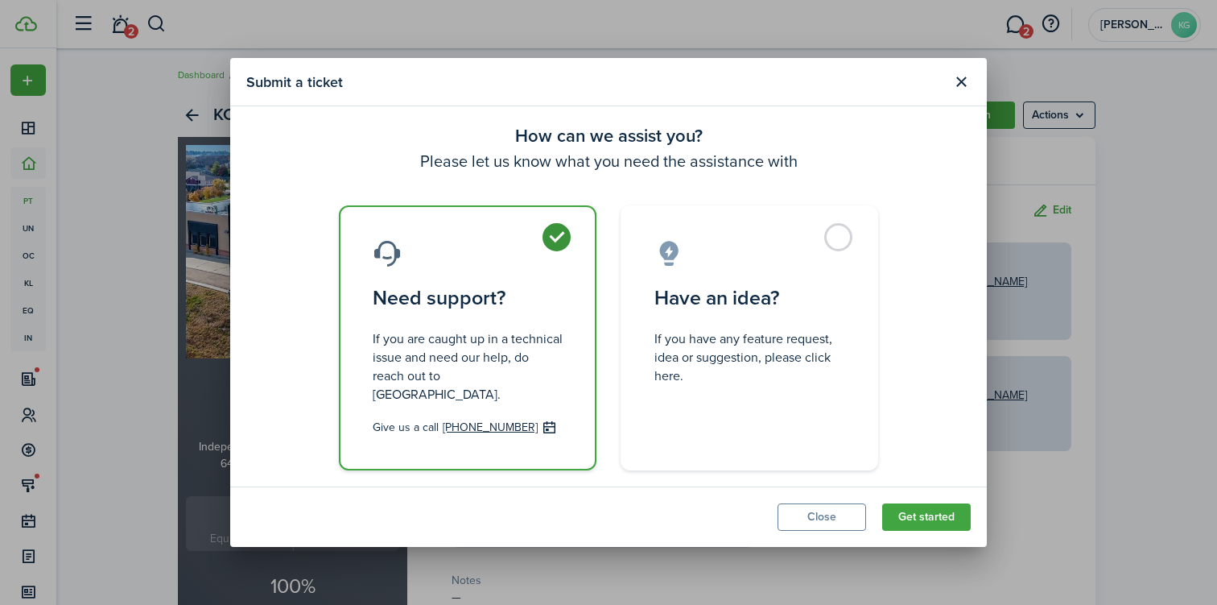
radio input "true"
click at [825, 518] on button "Close" at bounding box center [822, 516] width 89 height 27
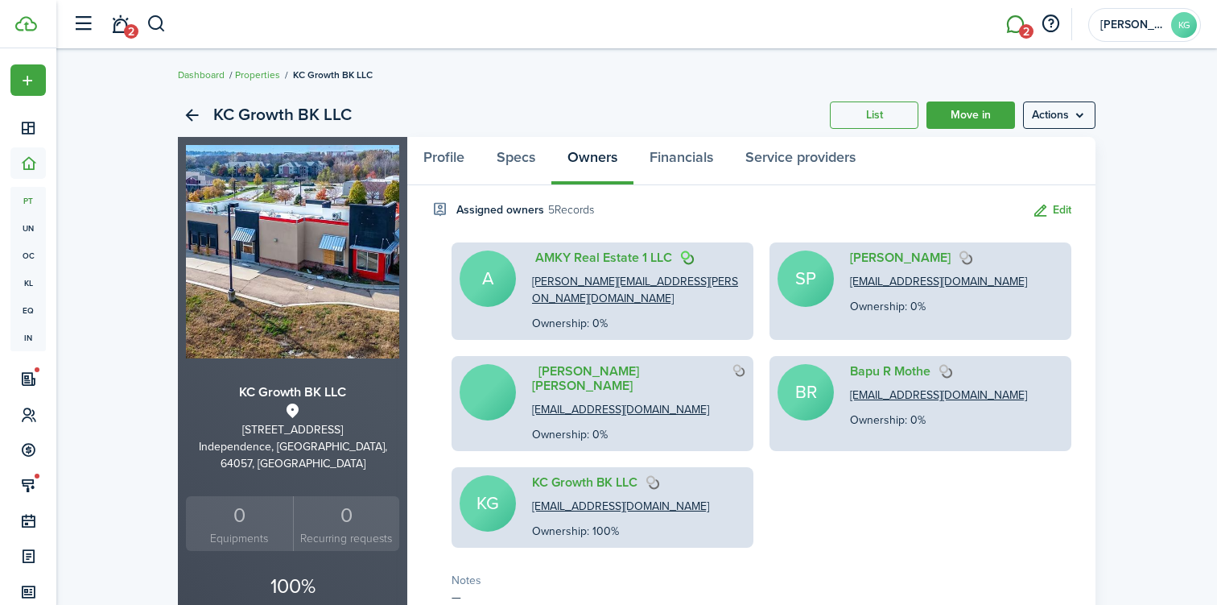
click at [1009, 26] on link "2" at bounding box center [1015, 24] width 31 height 41
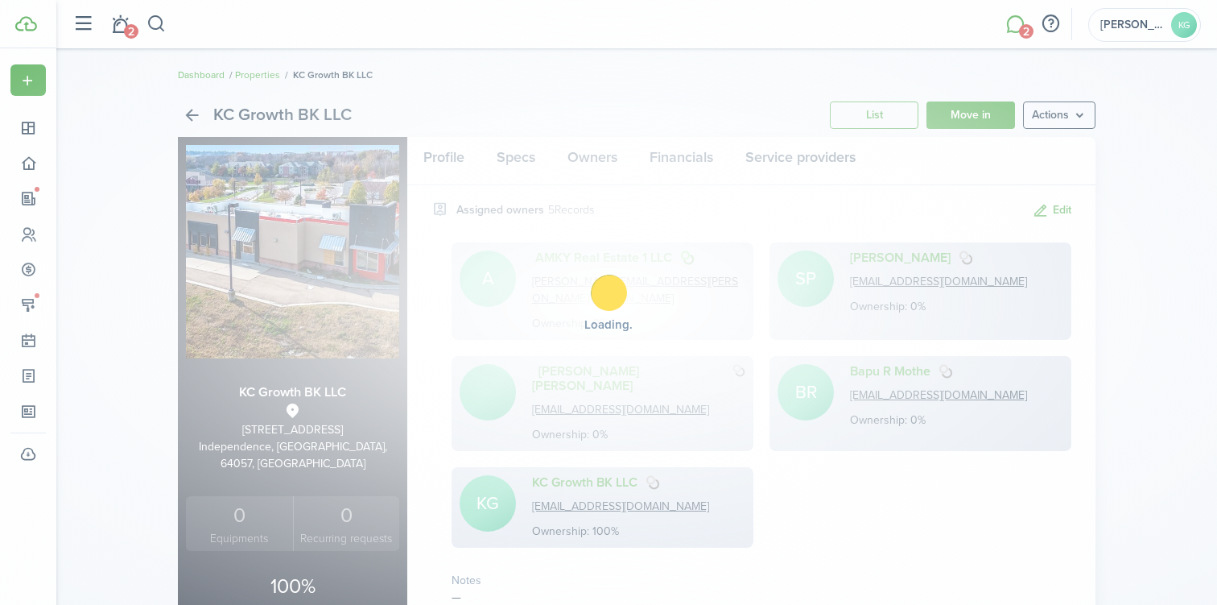
click at [924, 38] on div "Loading" at bounding box center [608, 302] width 1217 height 605
click at [694, 335] on div "Loading" at bounding box center [608, 302] width 1217 height 605
